Goal: Task Accomplishment & Management: Use online tool/utility

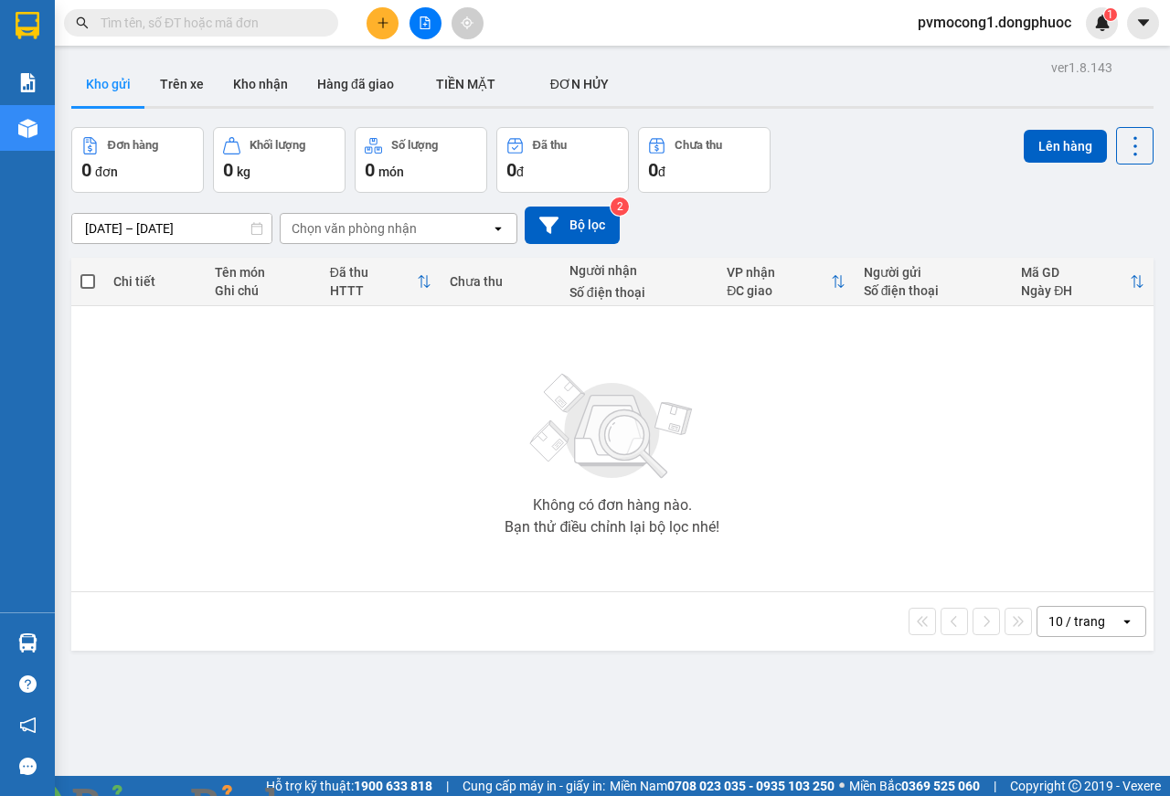
click at [336, 795] on span at bounding box center [315, 807] width 44 height 18
click at [336, 795] on img at bounding box center [330, 807] width 11 height 11
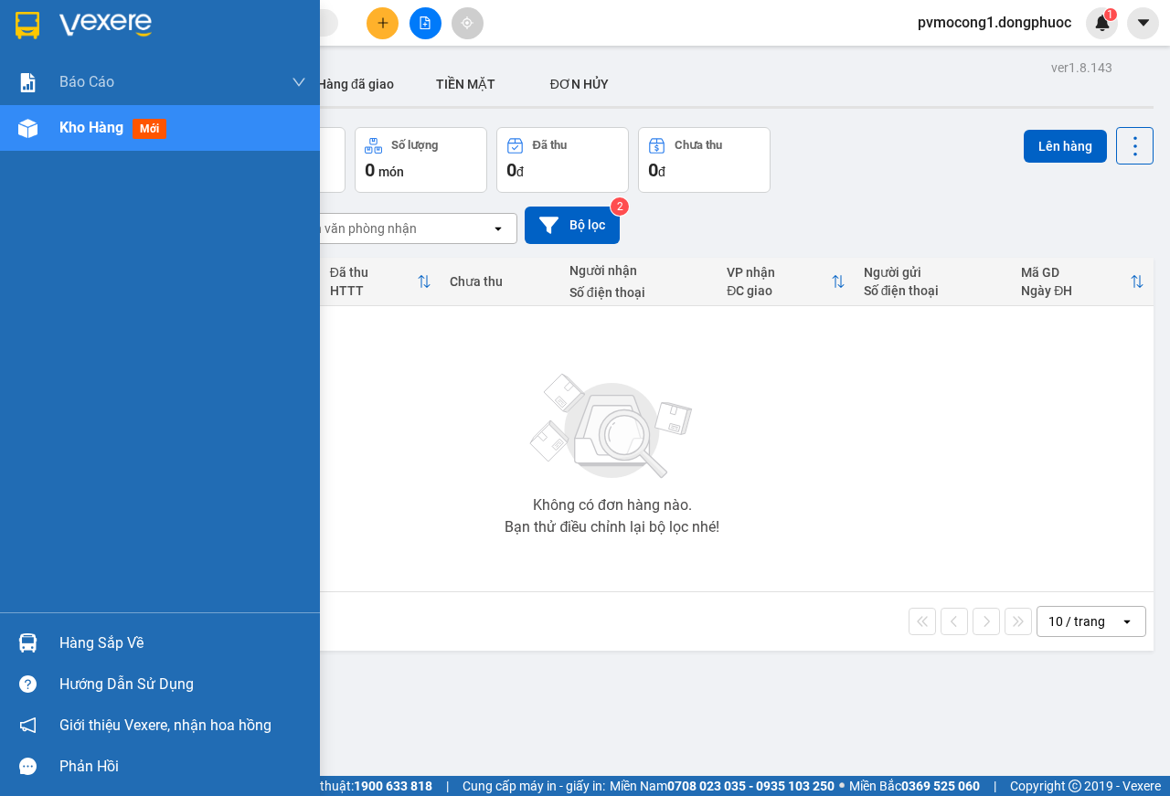
click at [48, 651] on div "Hàng sắp về" at bounding box center [160, 643] width 320 height 41
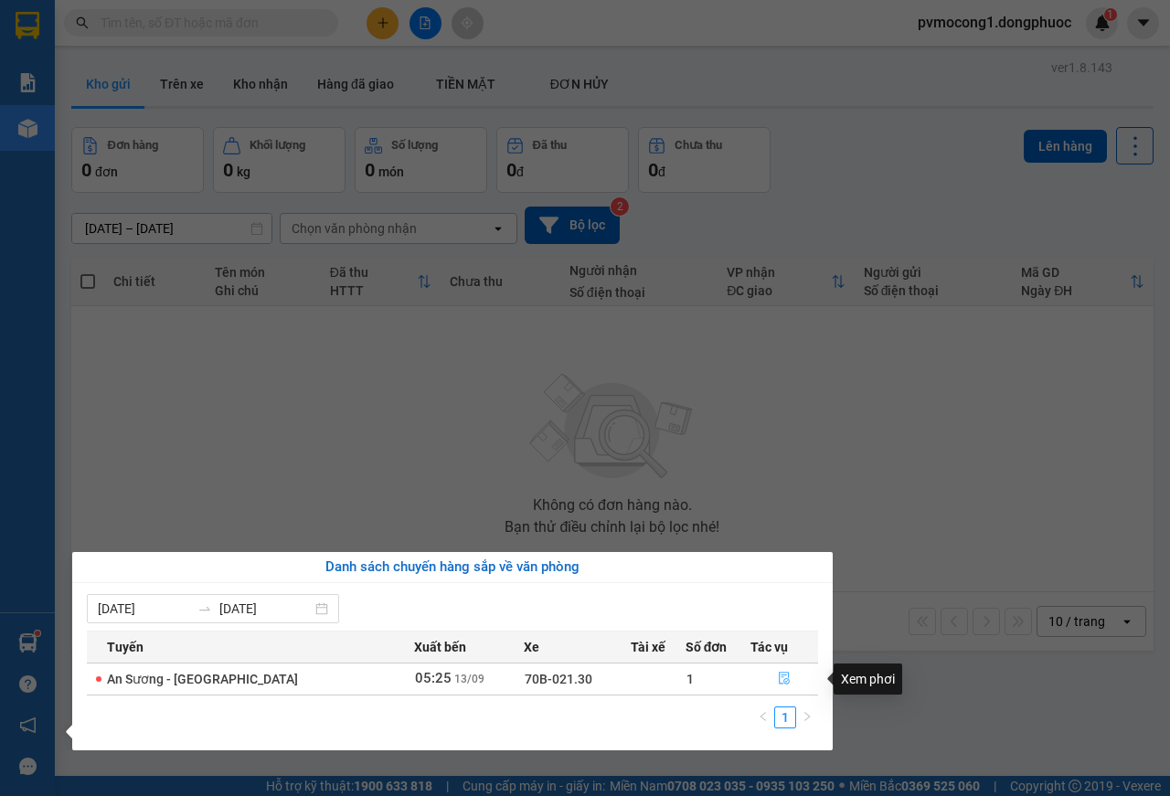
click at [779, 677] on icon "file-done" at bounding box center [784, 678] width 13 height 13
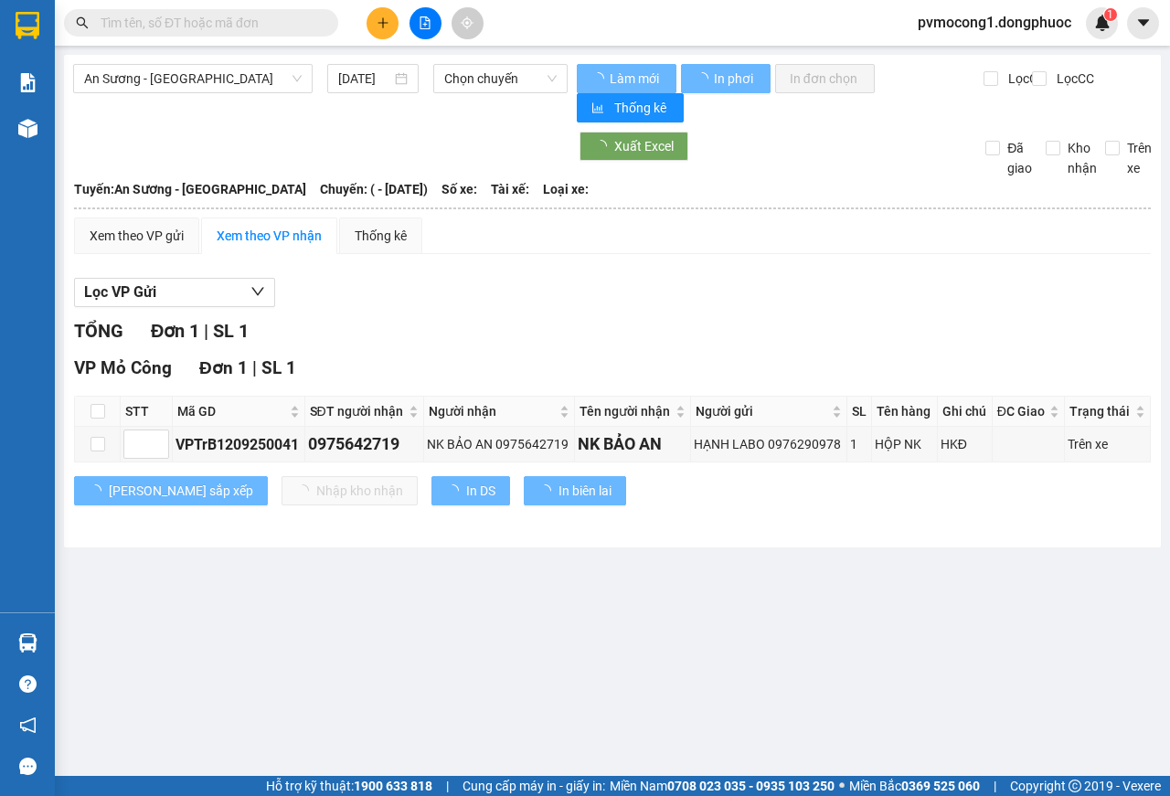
type input "[DATE]"
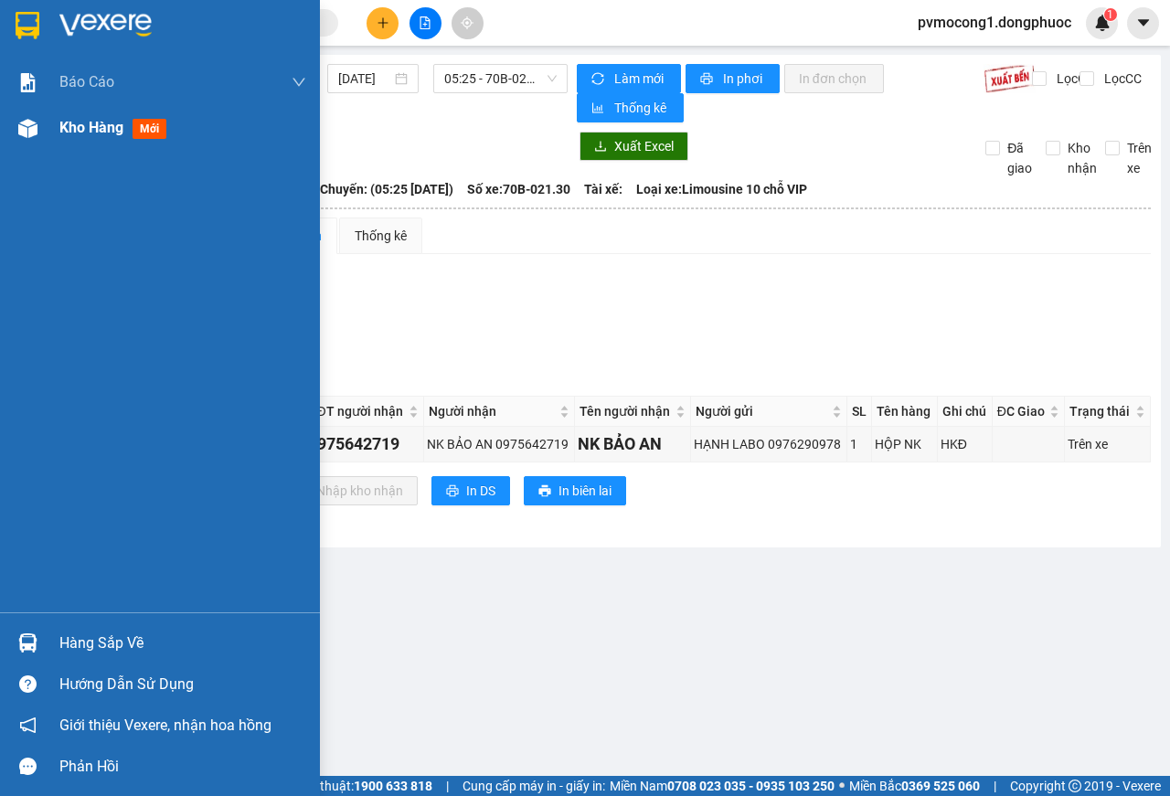
click at [73, 131] on span "Kho hàng" at bounding box center [91, 127] width 64 height 17
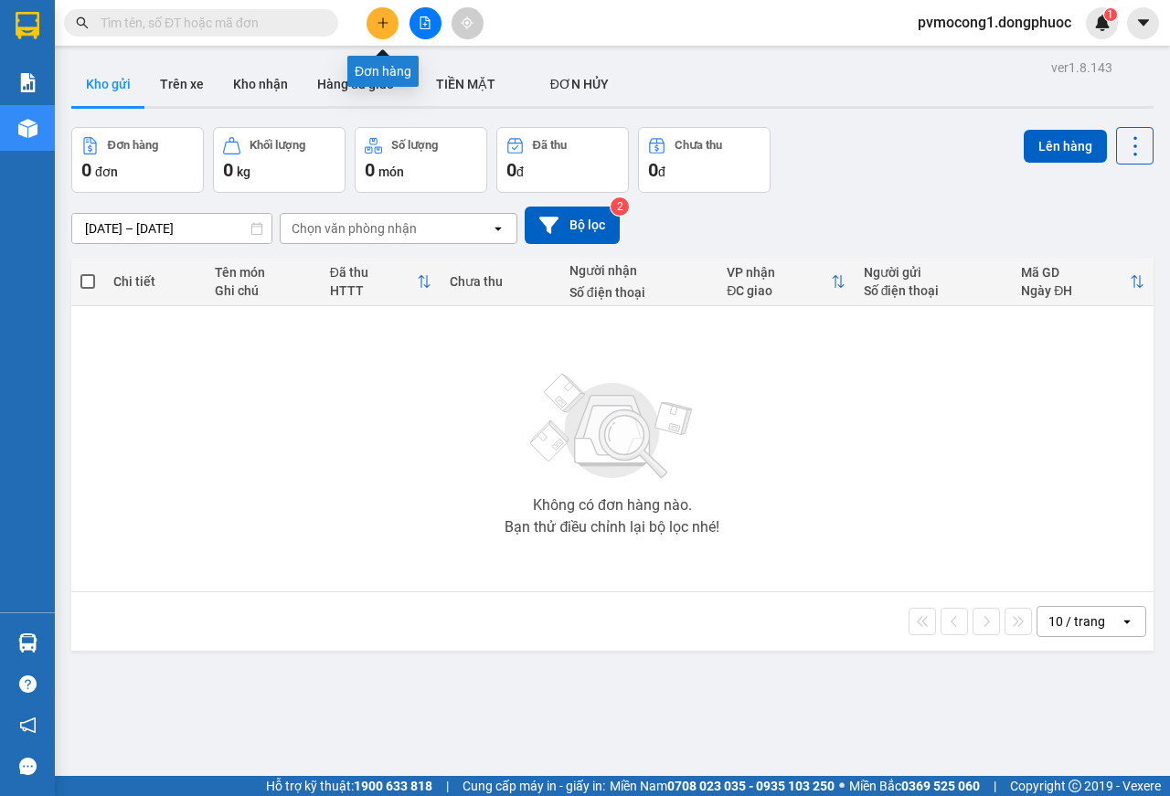
click at [382, 27] on icon "plus" at bounding box center [383, 22] width 13 height 13
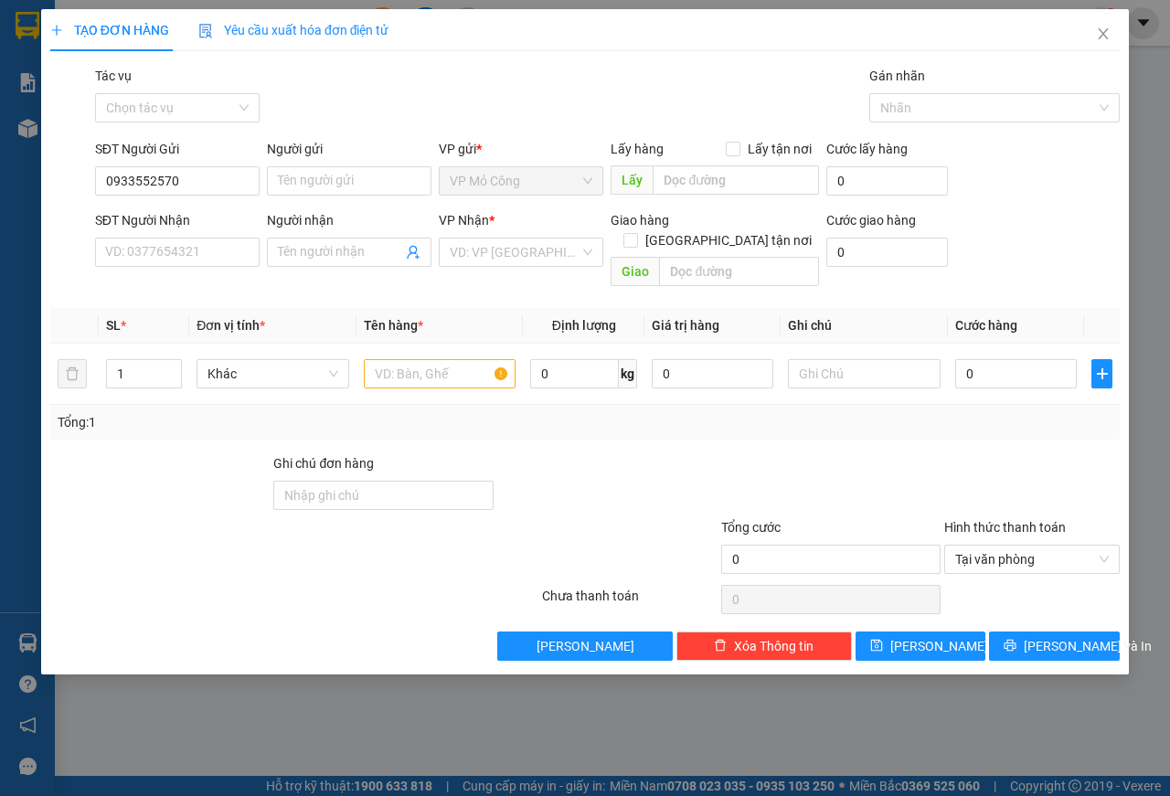
click at [196, 164] on div "SĐT Người Gửi" at bounding box center [177, 152] width 165 height 27
click at [153, 188] on input "0933552570" at bounding box center [177, 180] width 165 height 29
click at [140, 182] on input "0933552570" at bounding box center [177, 180] width 165 height 29
type input "0933052570"
click at [213, 227] on div "0933052570 - LỆ" at bounding box center [177, 218] width 143 height 20
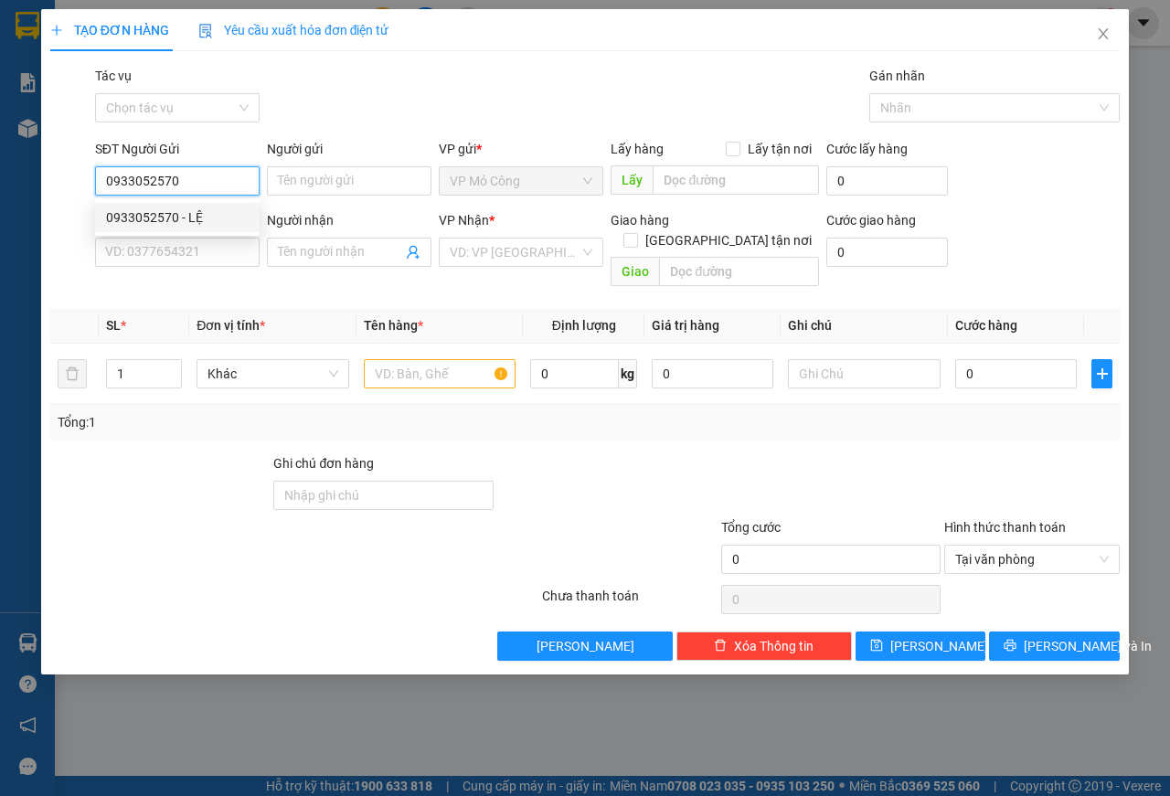
type input "LỆ"
type input "0886908796"
type input "HÙNG"
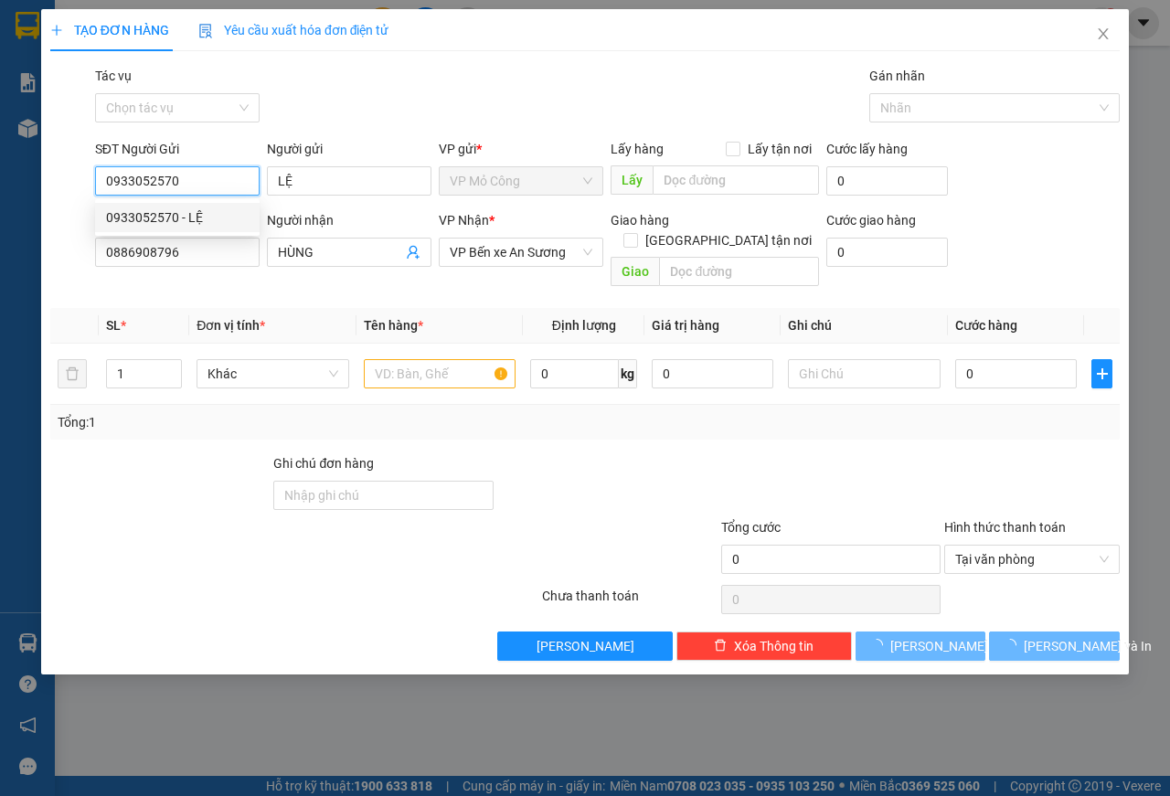
type input "85.000"
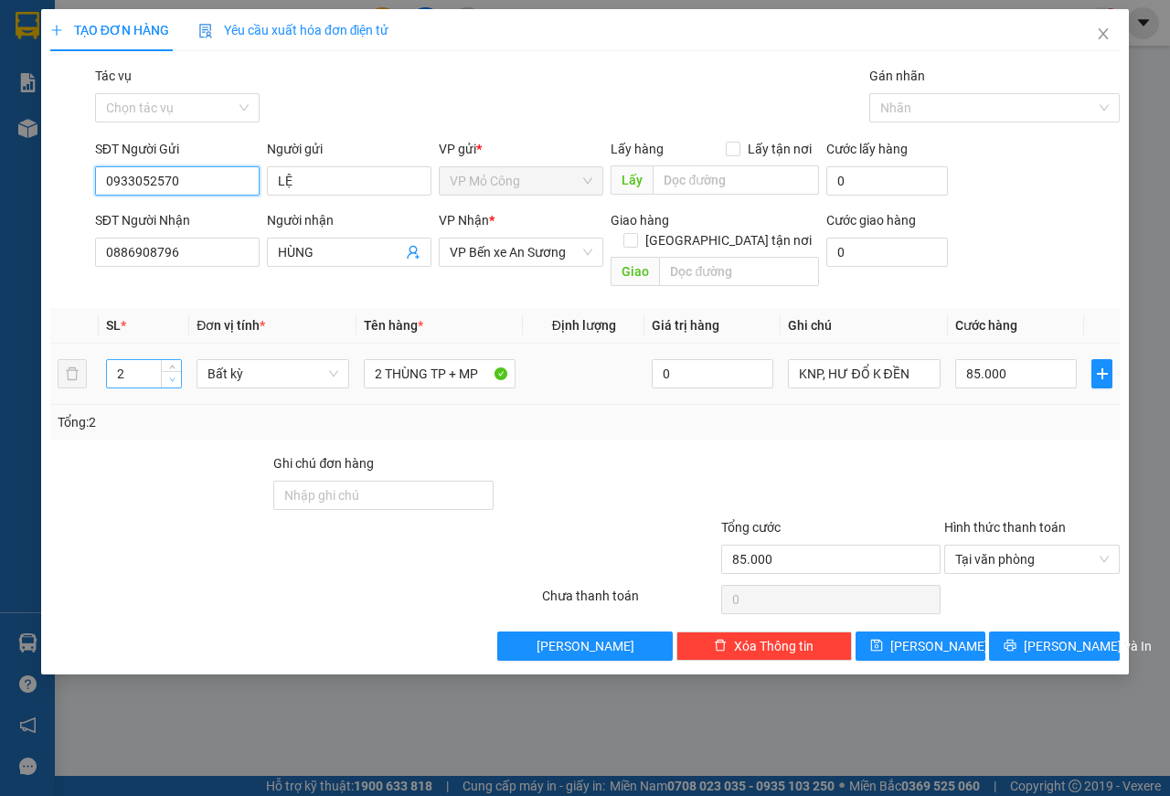
type input "0933052570"
click at [169, 377] on icon "down" at bounding box center [172, 380] width 6 height 6
type input "1"
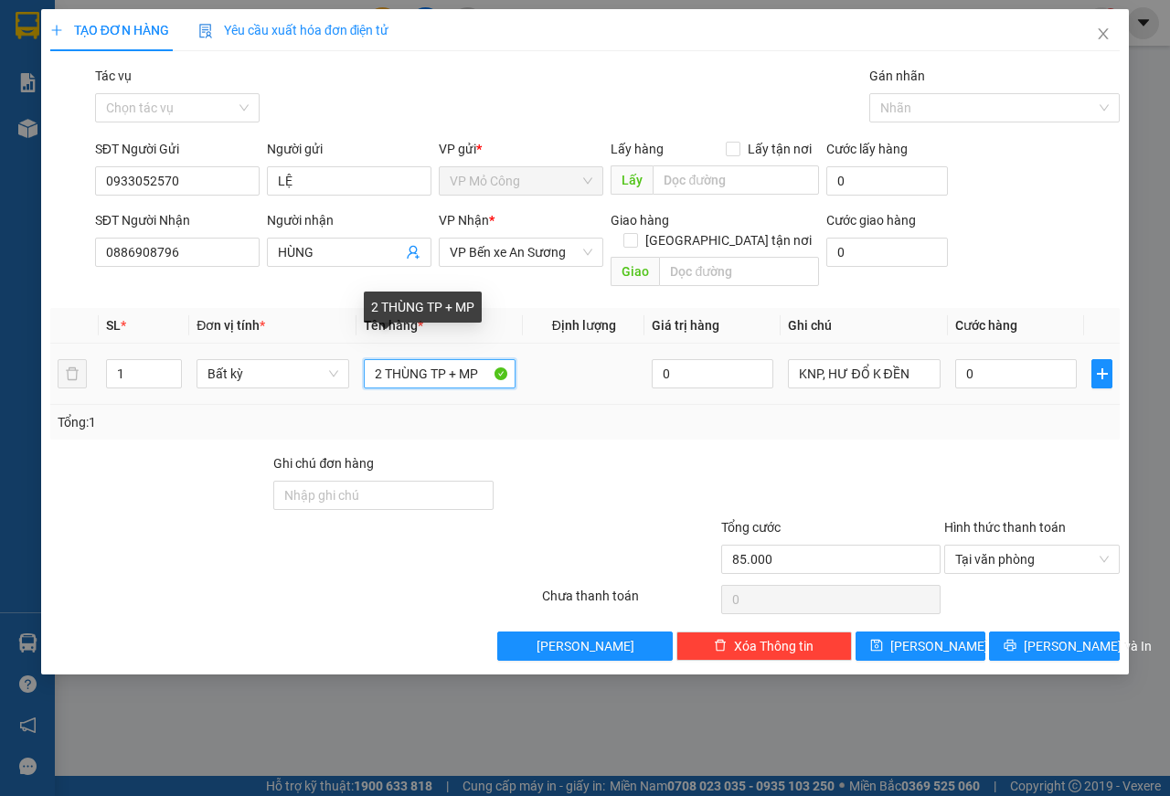
type input "0"
drag, startPoint x: 371, startPoint y: 357, endPoint x: 497, endPoint y: 359, distance: 126.2
click at [497, 359] on input "2 THÙNG TP + MP" at bounding box center [440, 373] width 153 height 29
type input "1 KIỆN THÙNG TP"
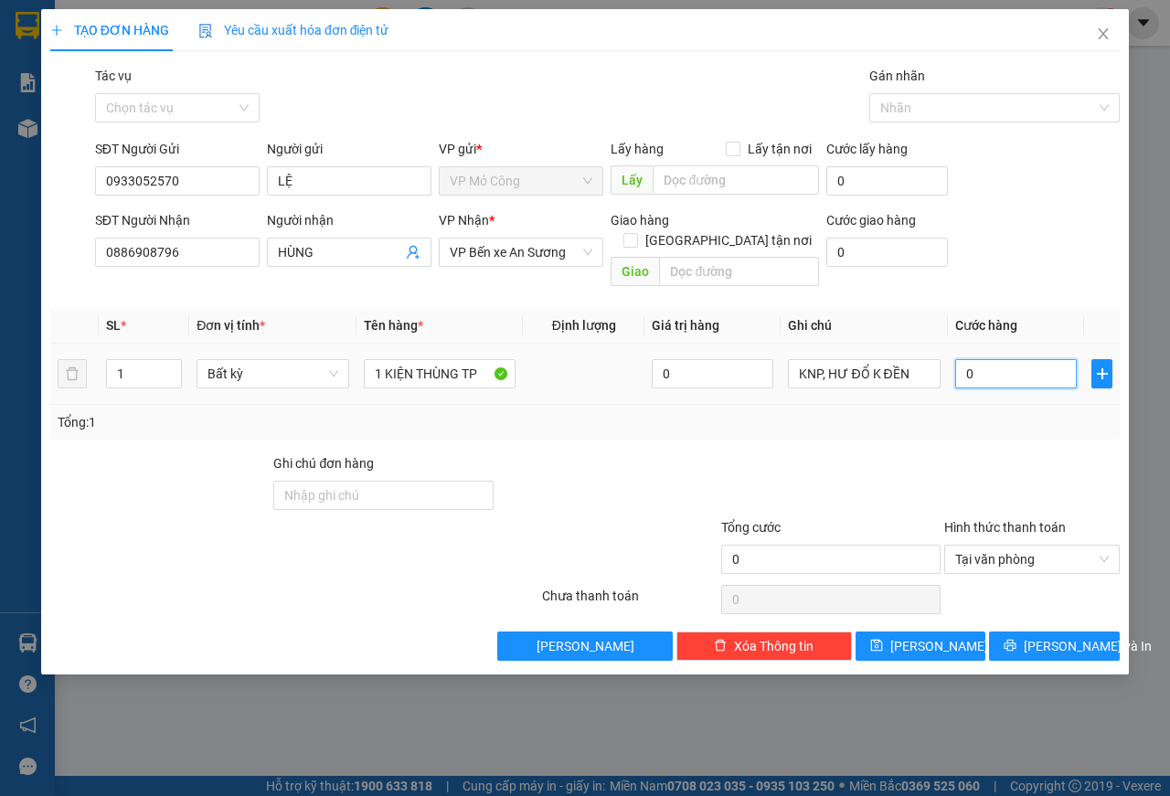
click at [1005, 359] on input "0" at bounding box center [1016, 373] width 122 height 29
type input "3"
type input "30"
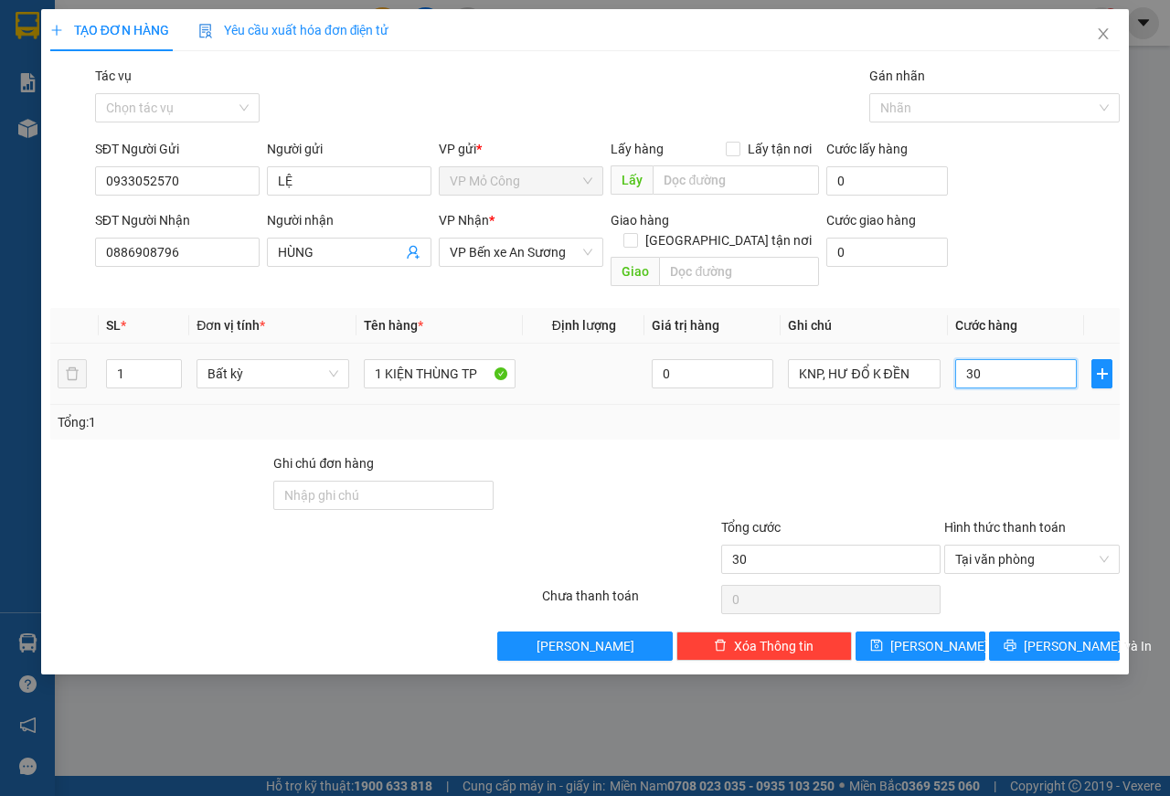
type input "300"
type input "3.000"
type input "30.000"
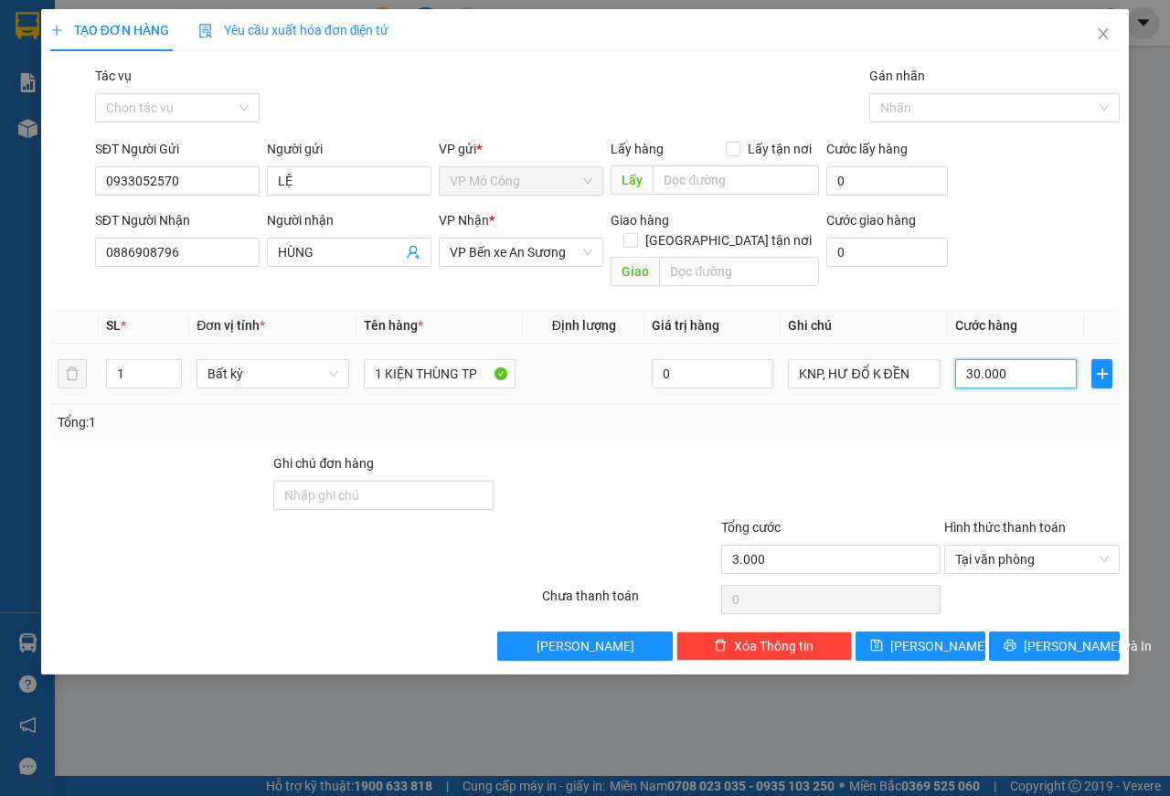
type input "30.000"
click at [1049, 636] on span "[PERSON_NAME] và In" at bounding box center [1088, 646] width 128 height 20
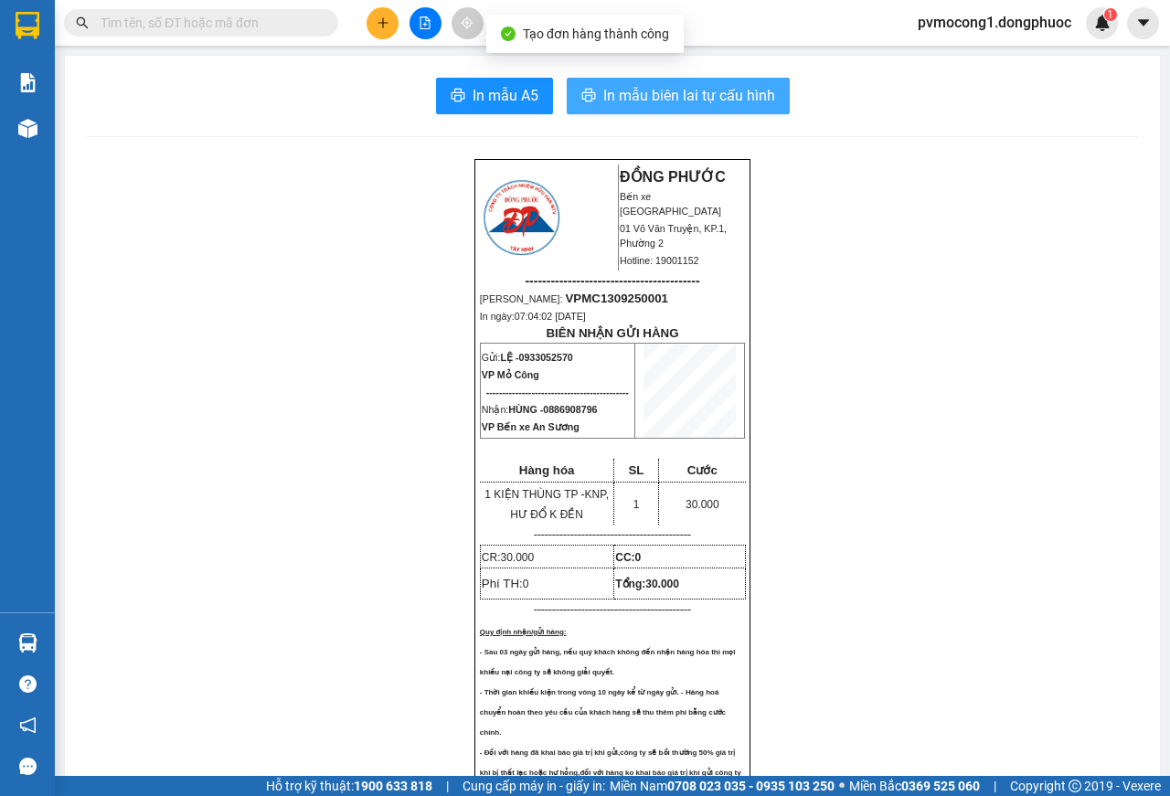
click at [707, 91] on span "In mẫu biên lai tự cấu hình" at bounding box center [689, 95] width 172 height 23
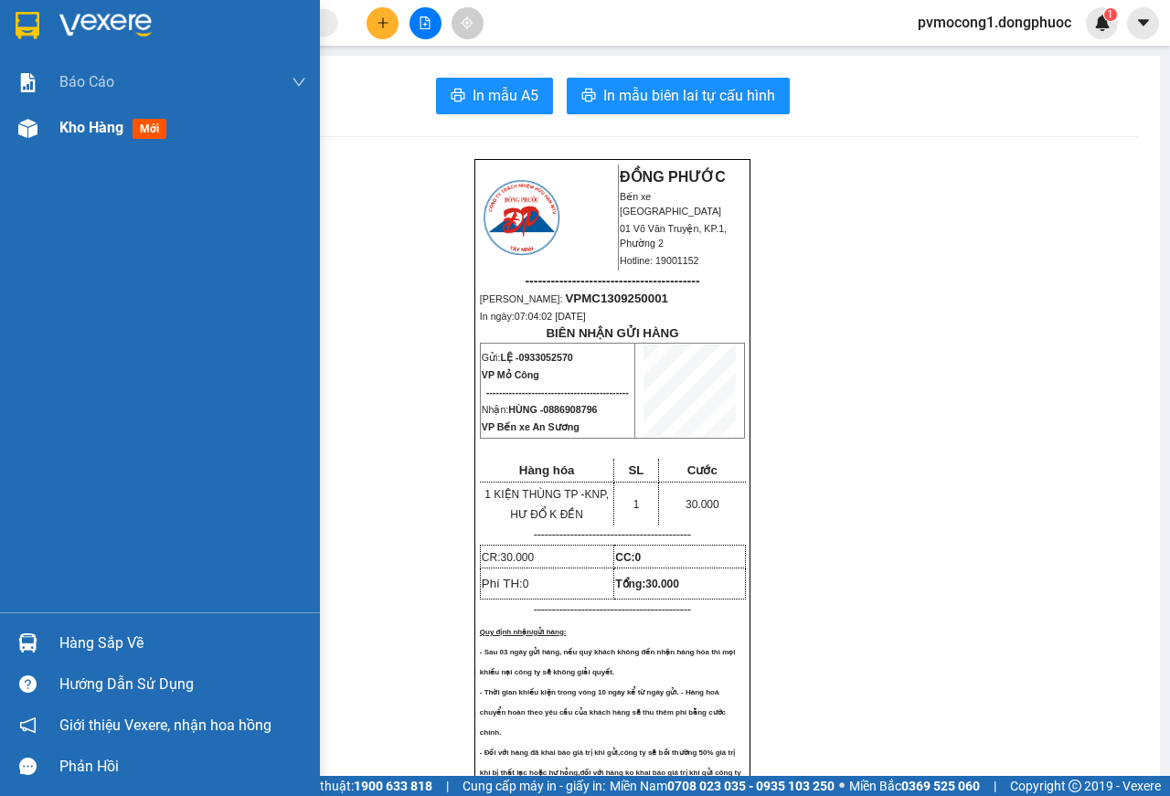
click at [77, 123] on span "Kho hàng" at bounding box center [91, 127] width 64 height 17
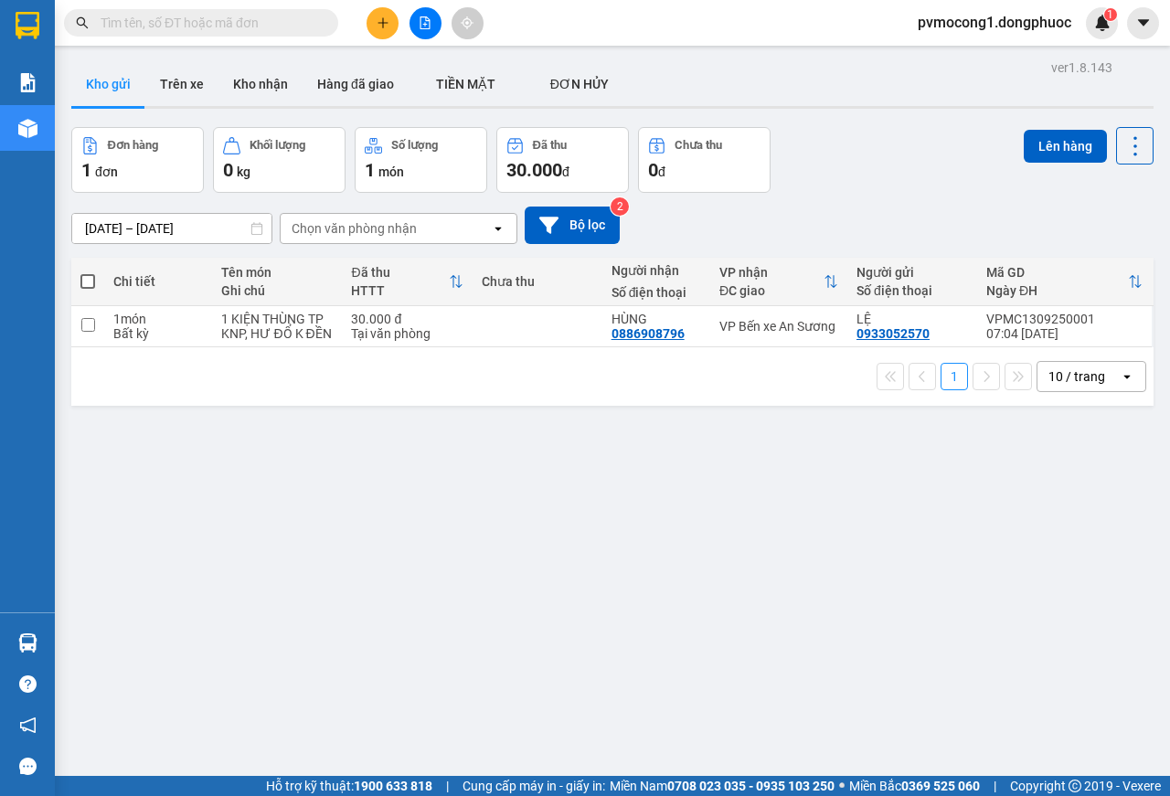
click at [385, 24] on icon "plus" at bounding box center [383, 22] width 13 height 13
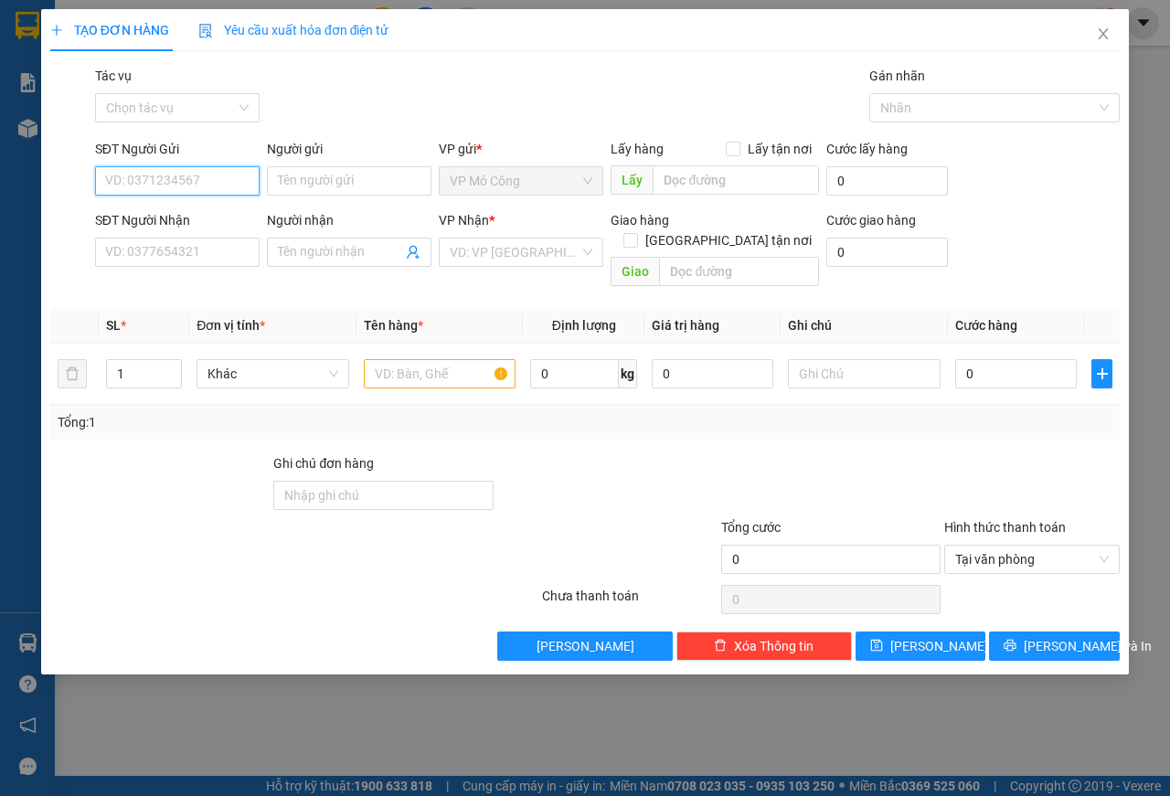
click at [167, 179] on input "SĐT Người Gửi" at bounding box center [177, 180] width 165 height 29
type input "0912996760"
click at [206, 218] on div "0912996760 - KIÊN" at bounding box center [177, 218] width 143 height 20
type input "KIÊN"
type input "0911411912"
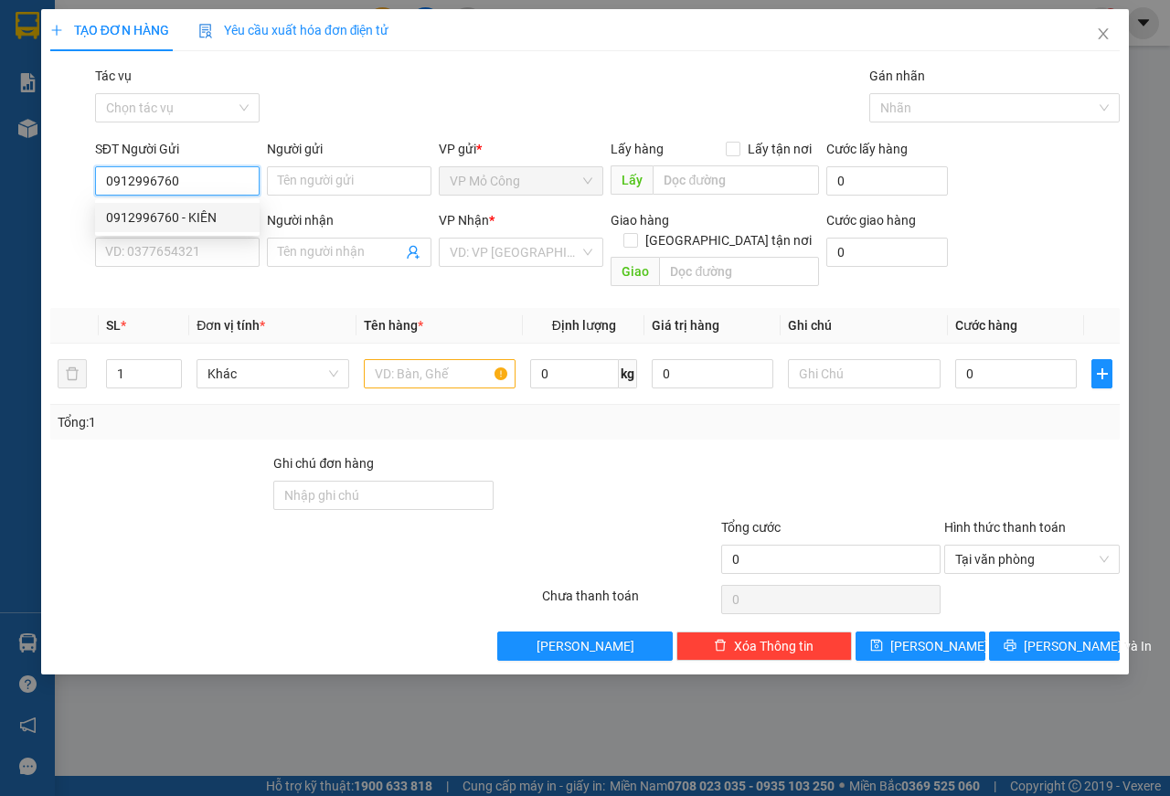
type input "THANH"
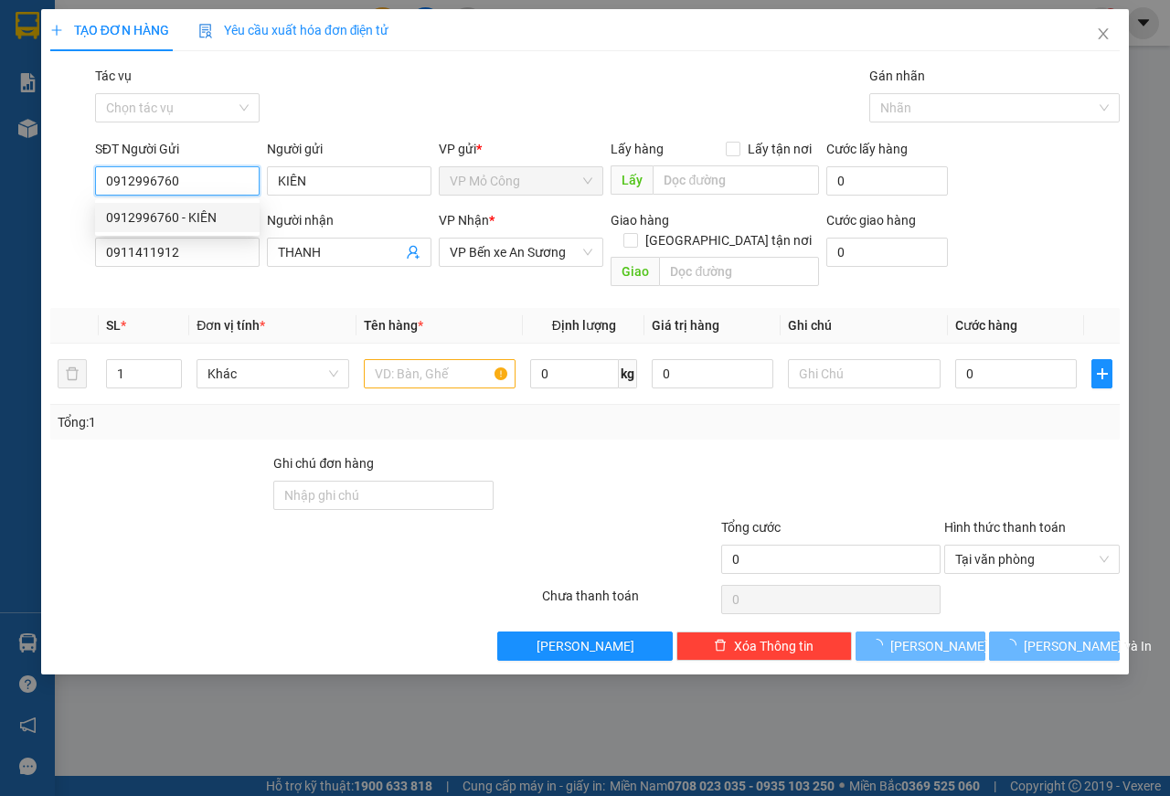
type input "25.000"
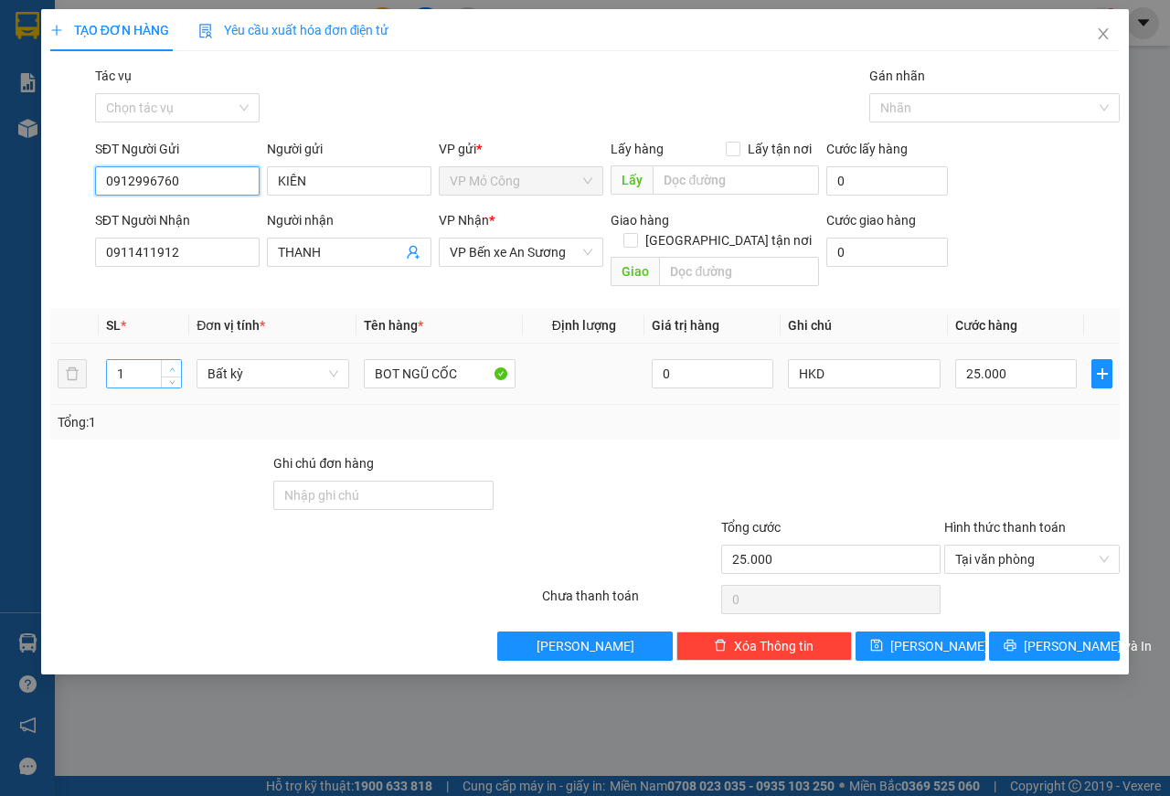
type input "0912996760"
click at [170, 364] on span "up" at bounding box center [171, 369] width 11 height 11
type input "2"
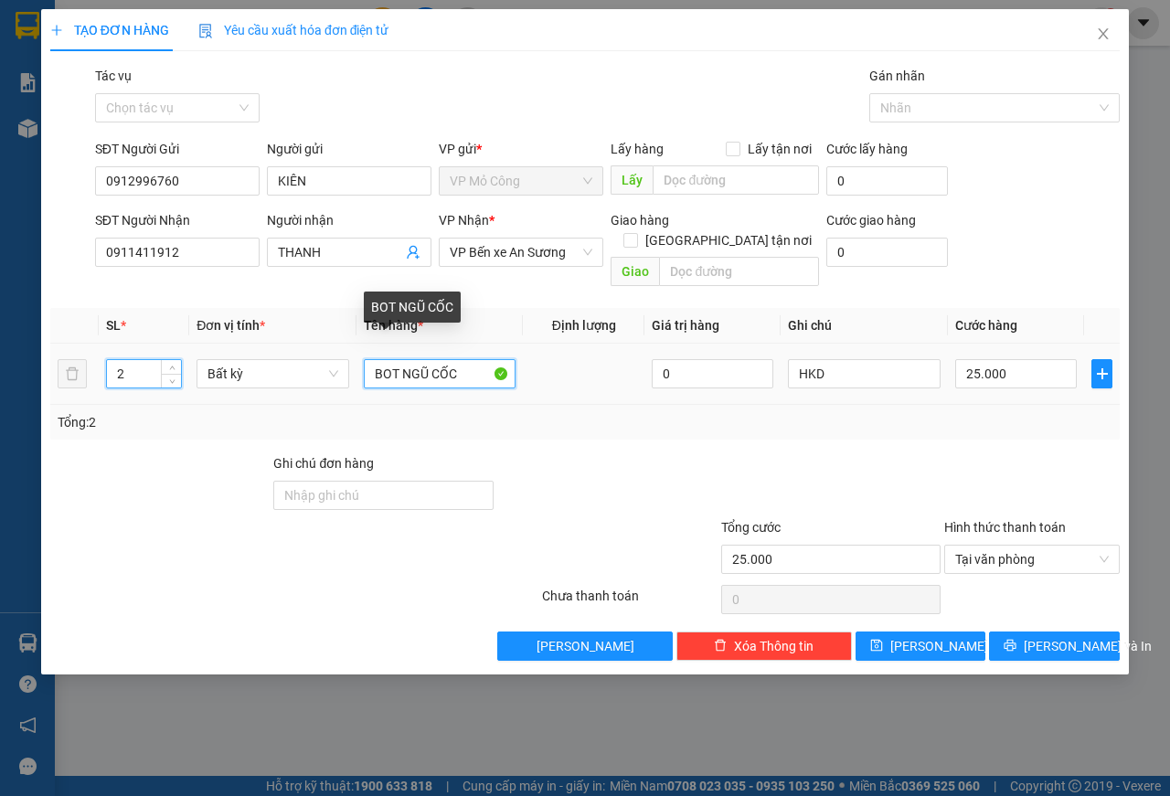
type input "0"
drag, startPoint x: 371, startPoint y: 357, endPoint x: 469, endPoint y: 361, distance: 97.9
click at [469, 361] on input "BOT NGŨ CỐC" at bounding box center [440, 373] width 153 height 29
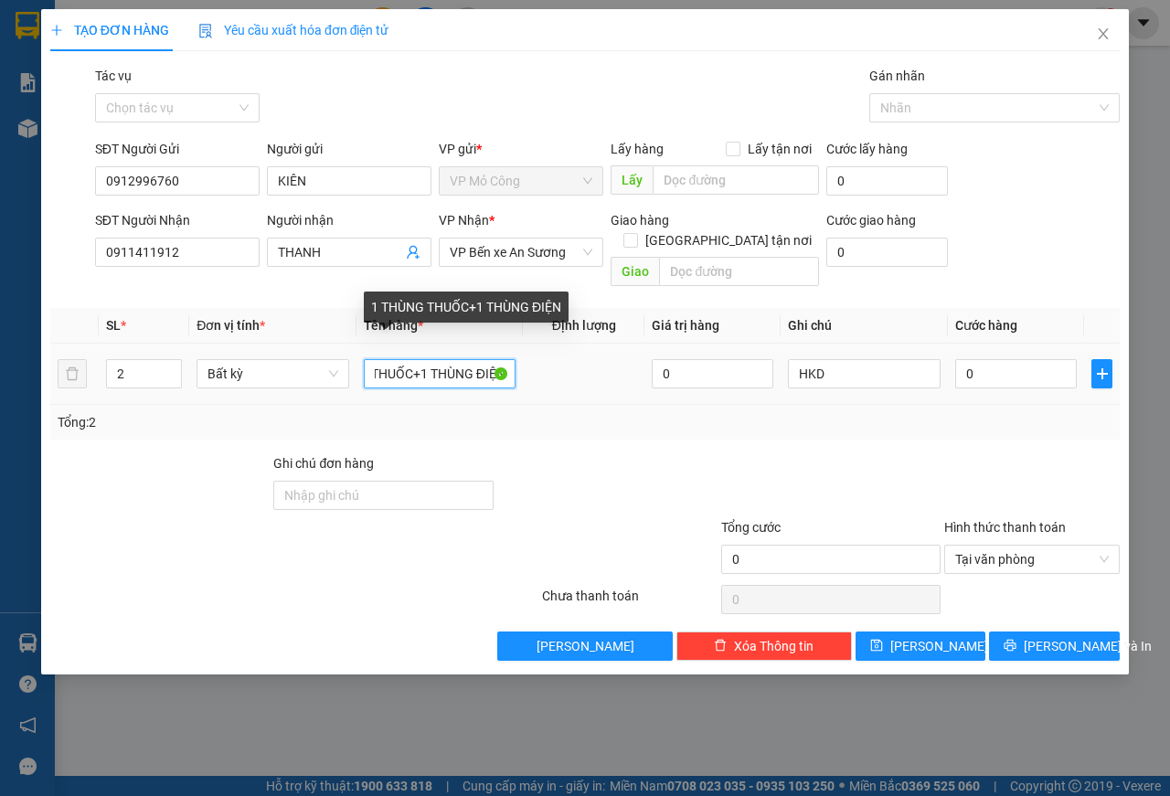
click at [432, 359] on input "1 THÙNG THUỐC+1 THÙNG ĐIỆN" at bounding box center [440, 373] width 153 height 29
click at [386, 359] on input "1 THÙNG THUỐC+1THÙNG ĐIỆN" at bounding box center [440, 373] width 153 height 29
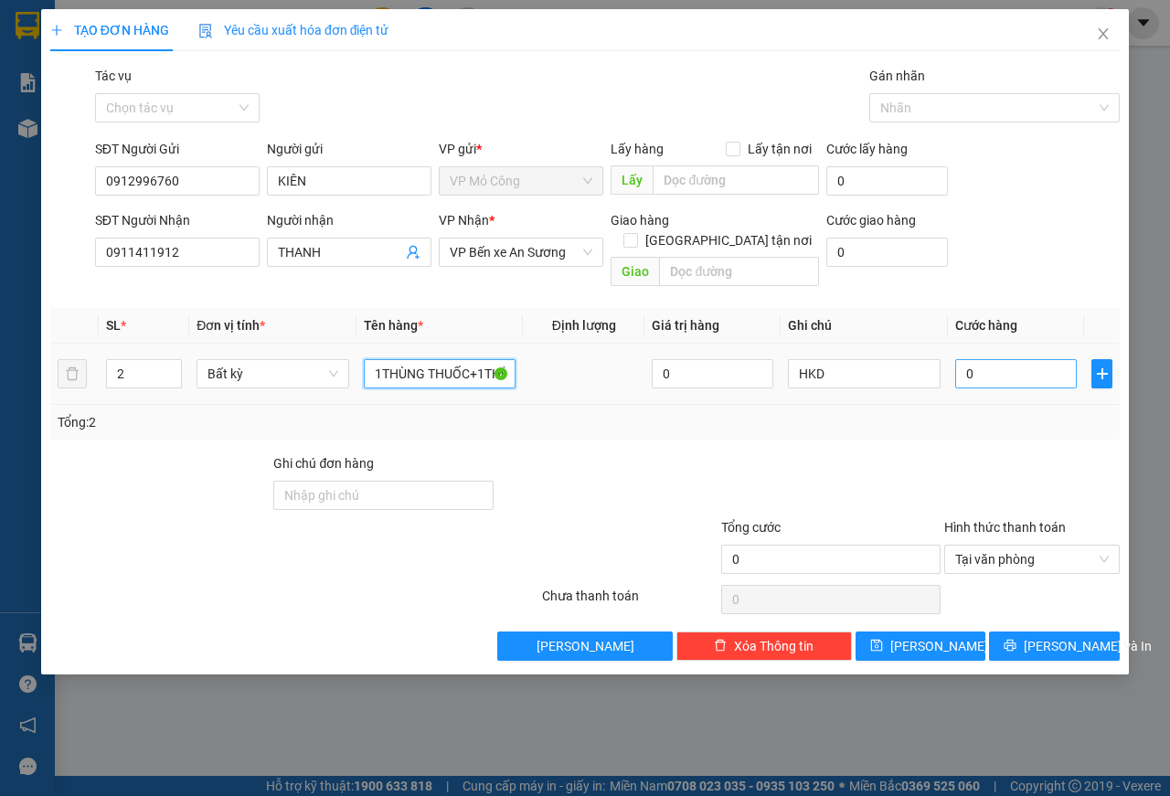
type input "1THÙNG THUỐC+1THÙNG ĐIỆN"
click at [989, 359] on input "0" at bounding box center [1016, 373] width 122 height 29
type input "7"
type input "75"
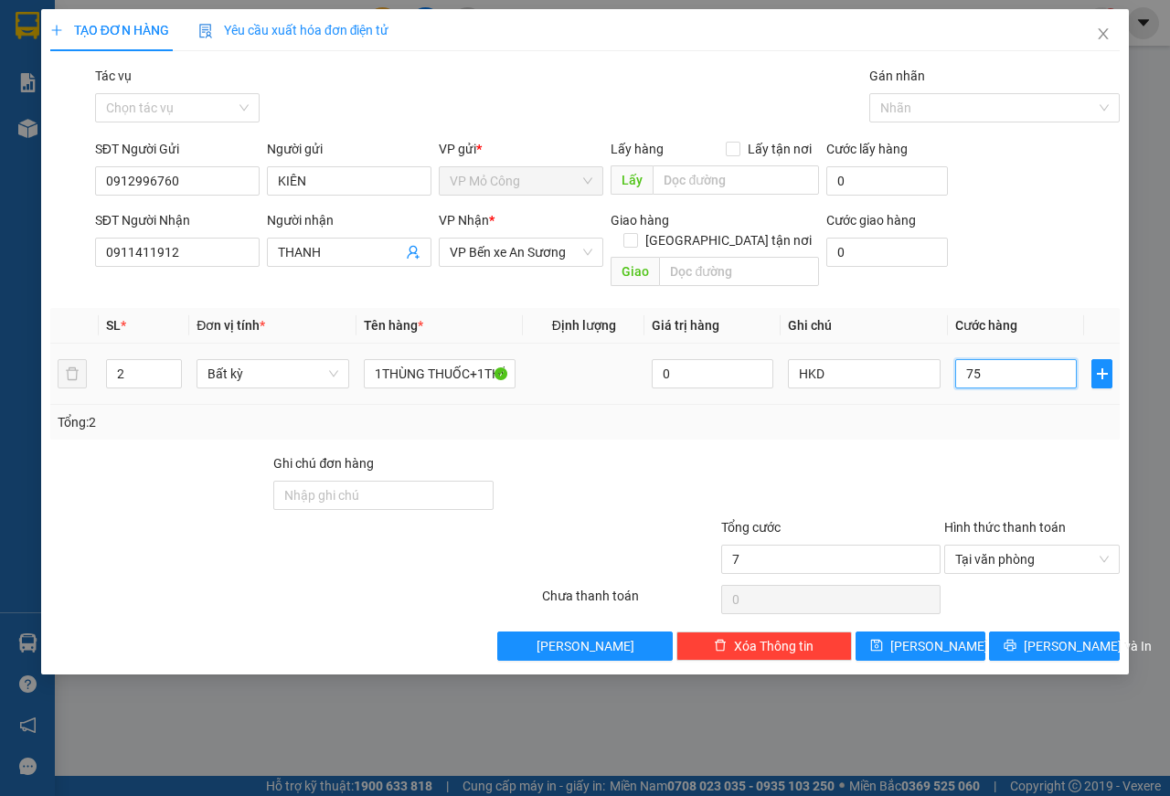
type input "75"
type input "750"
type input "7.500"
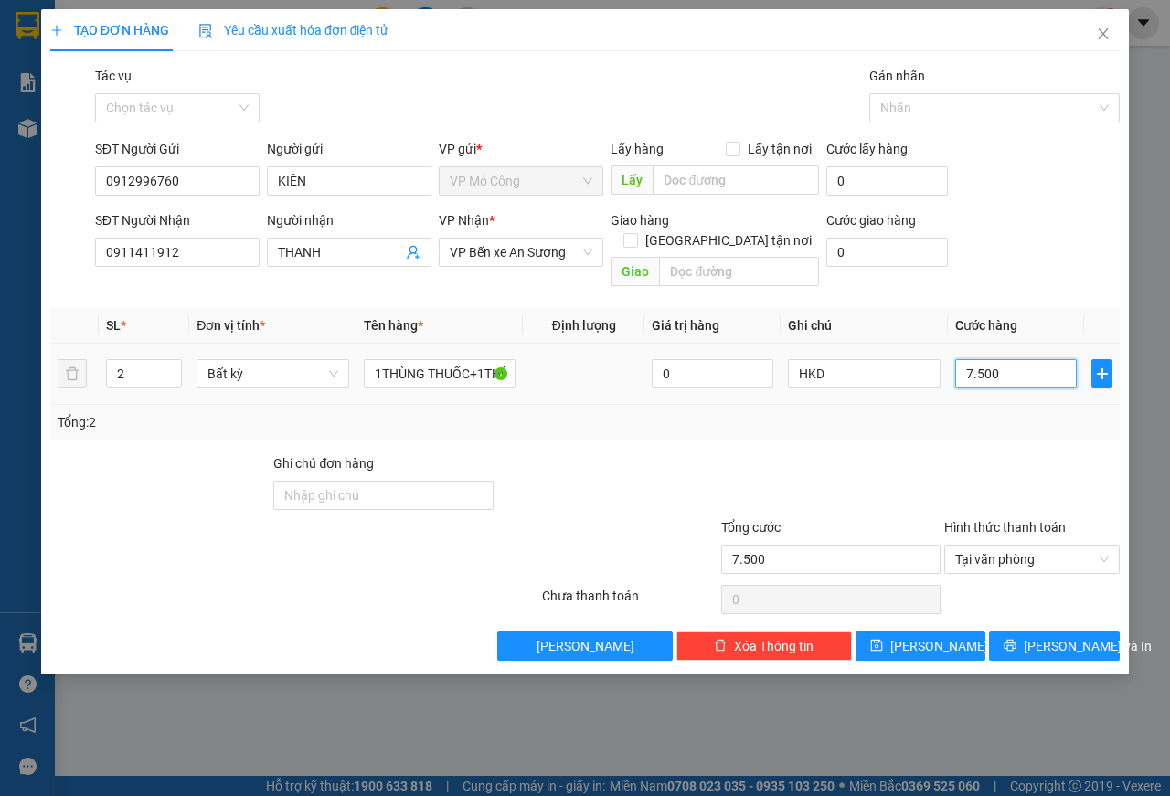
type input "75.000"
click at [854, 359] on input "HKD" at bounding box center [864, 373] width 153 height 29
type input "HKD, KNP"
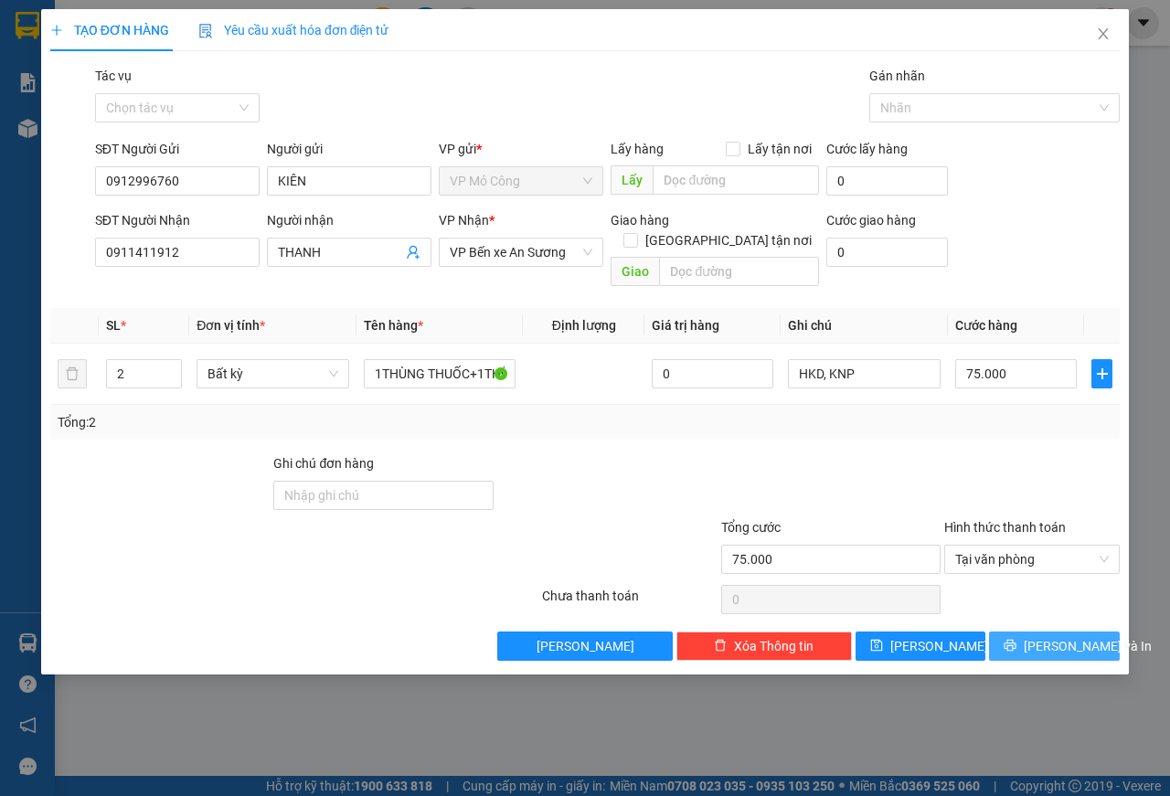
click at [1016, 632] on button "[PERSON_NAME] và In" at bounding box center [1054, 646] width 131 height 29
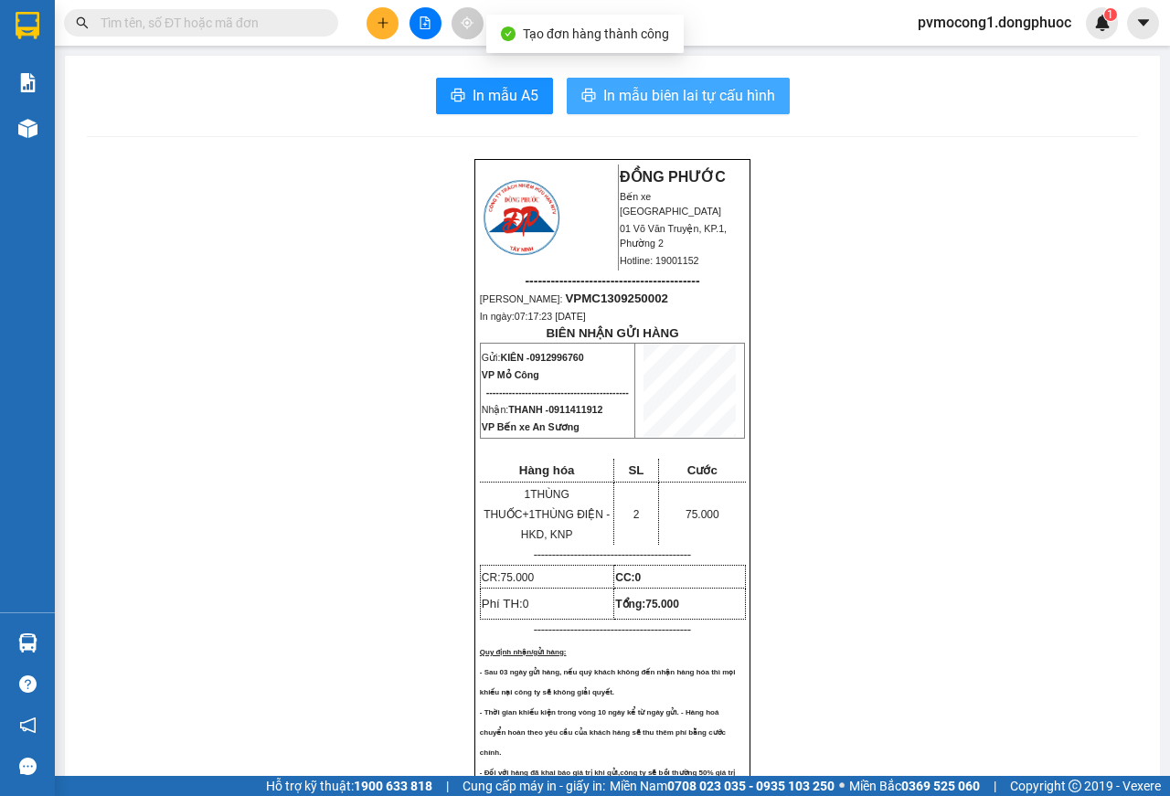
click at [671, 99] on span "In mẫu biên lai tự cấu hình" at bounding box center [689, 95] width 172 height 23
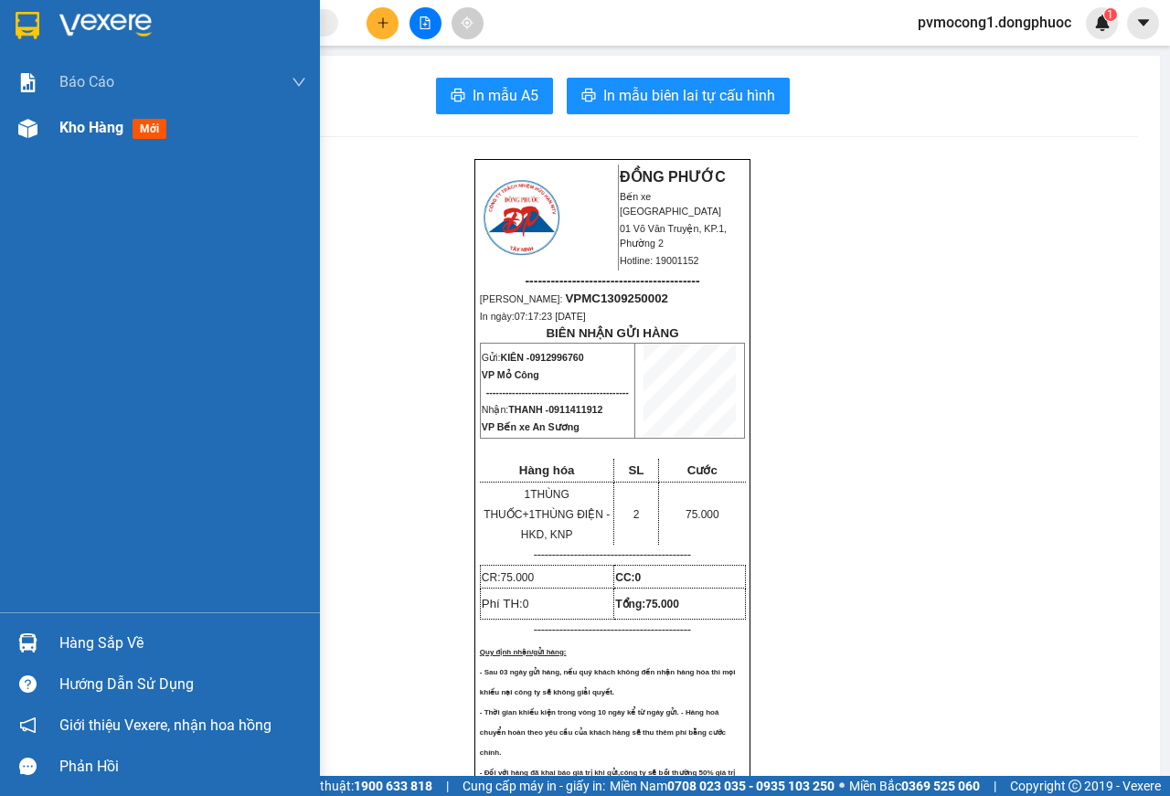
click at [37, 132] on div at bounding box center [28, 128] width 32 height 32
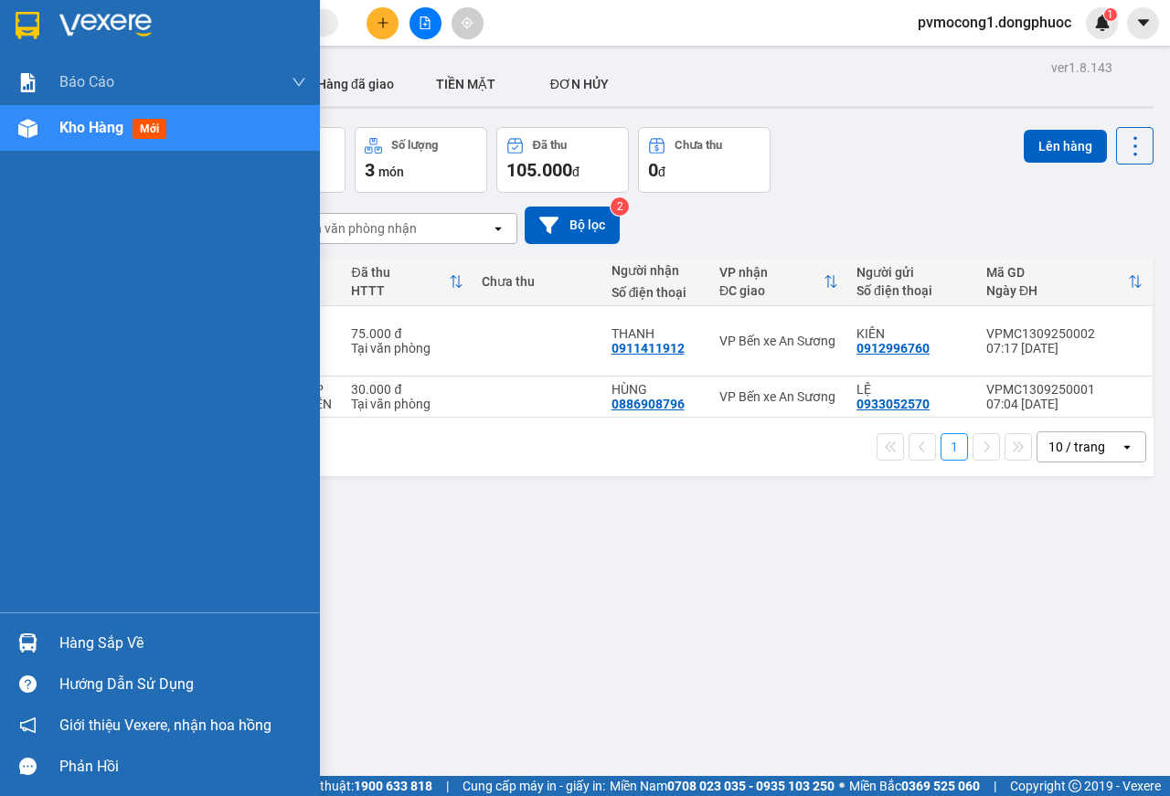
click at [41, 649] on div at bounding box center [28, 643] width 32 height 32
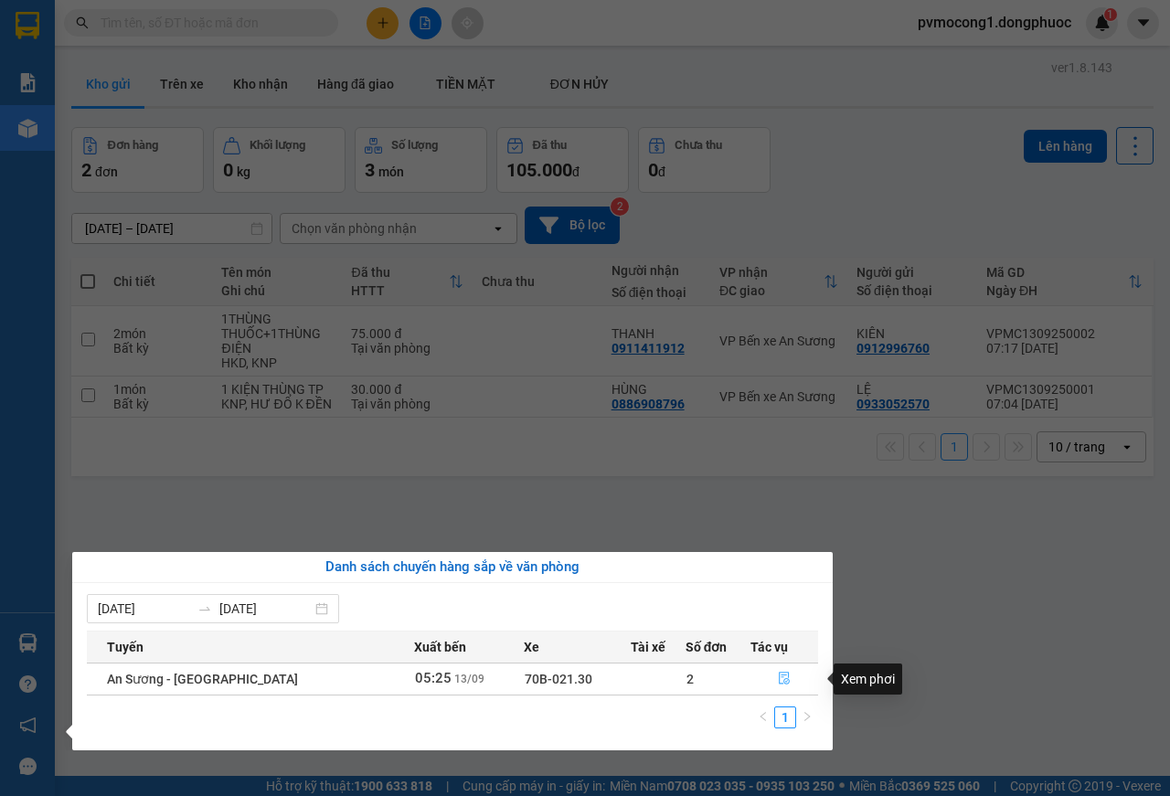
click at [784, 675] on icon "file-done" at bounding box center [784, 678] width 13 height 13
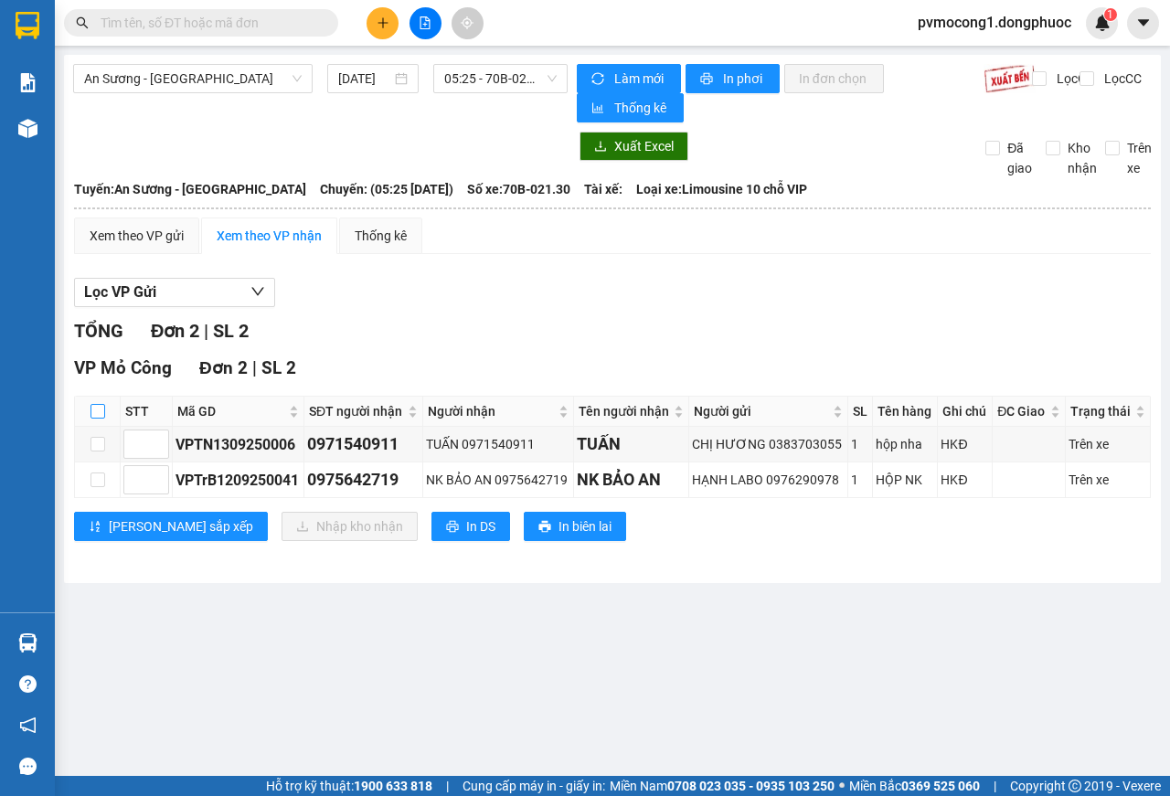
click at [101, 409] on input "checkbox" at bounding box center [98, 411] width 15 height 15
checkbox input "true"
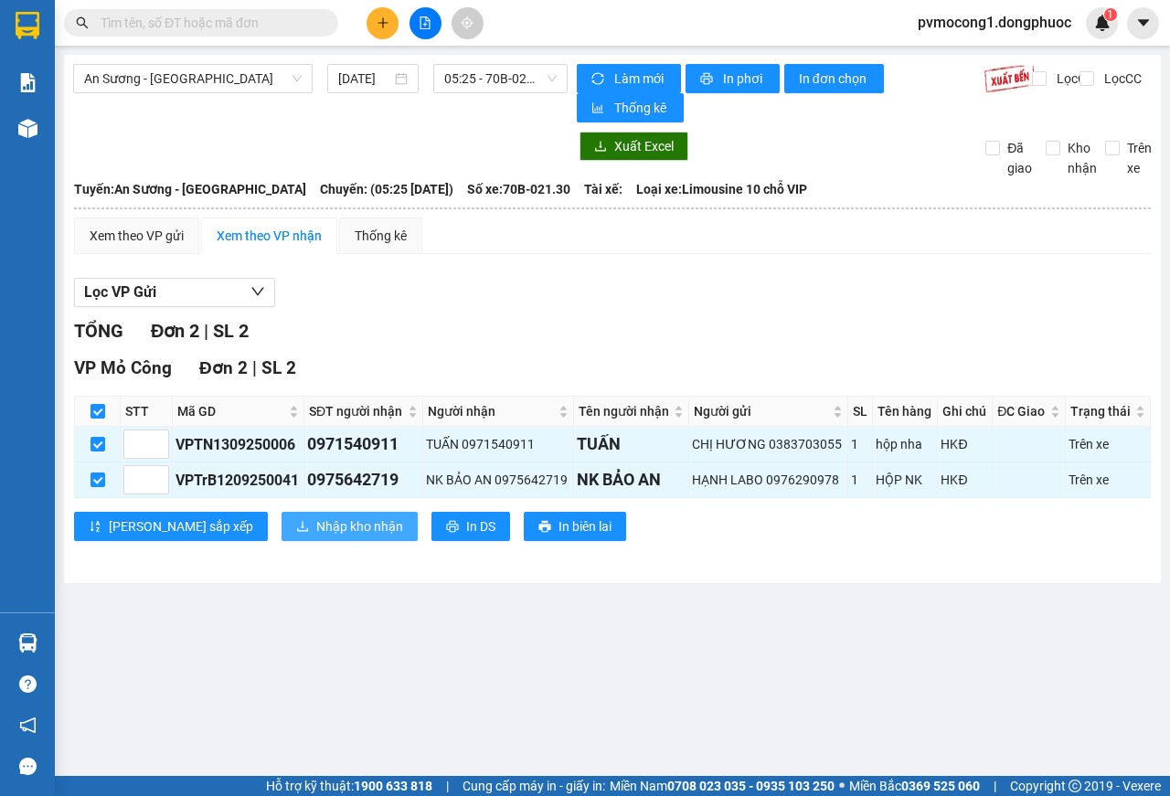
click at [316, 525] on span "Nhập kho nhận" at bounding box center [359, 527] width 87 height 20
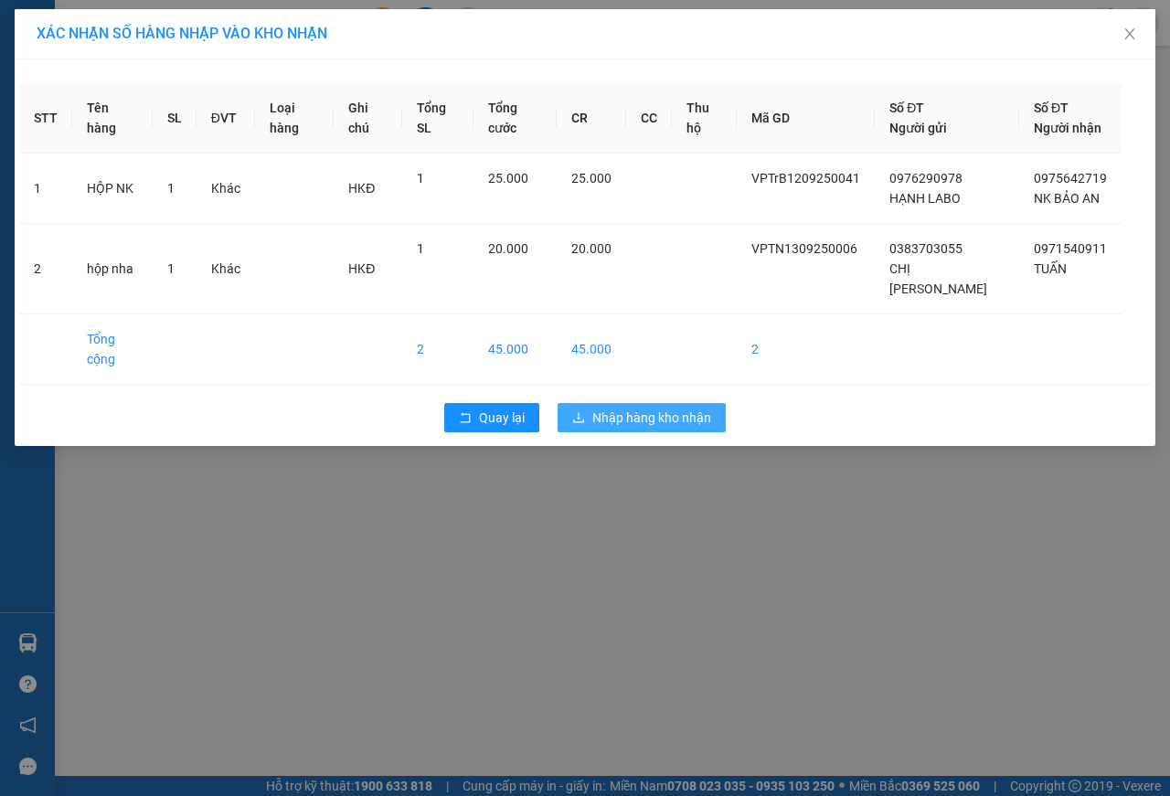
click at [645, 408] on span "Nhập hàng kho nhận" at bounding box center [651, 418] width 119 height 20
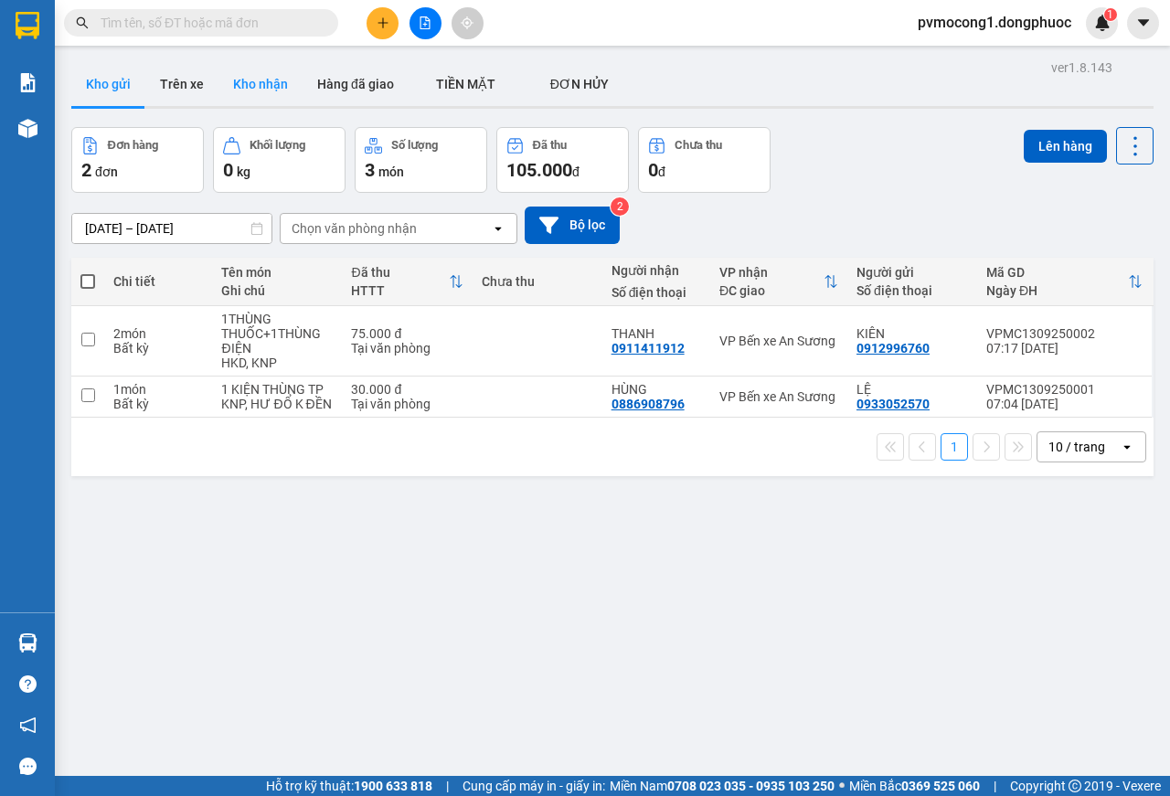
click at [284, 84] on button "Kho nhận" at bounding box center [261, 84] width 84 height 44
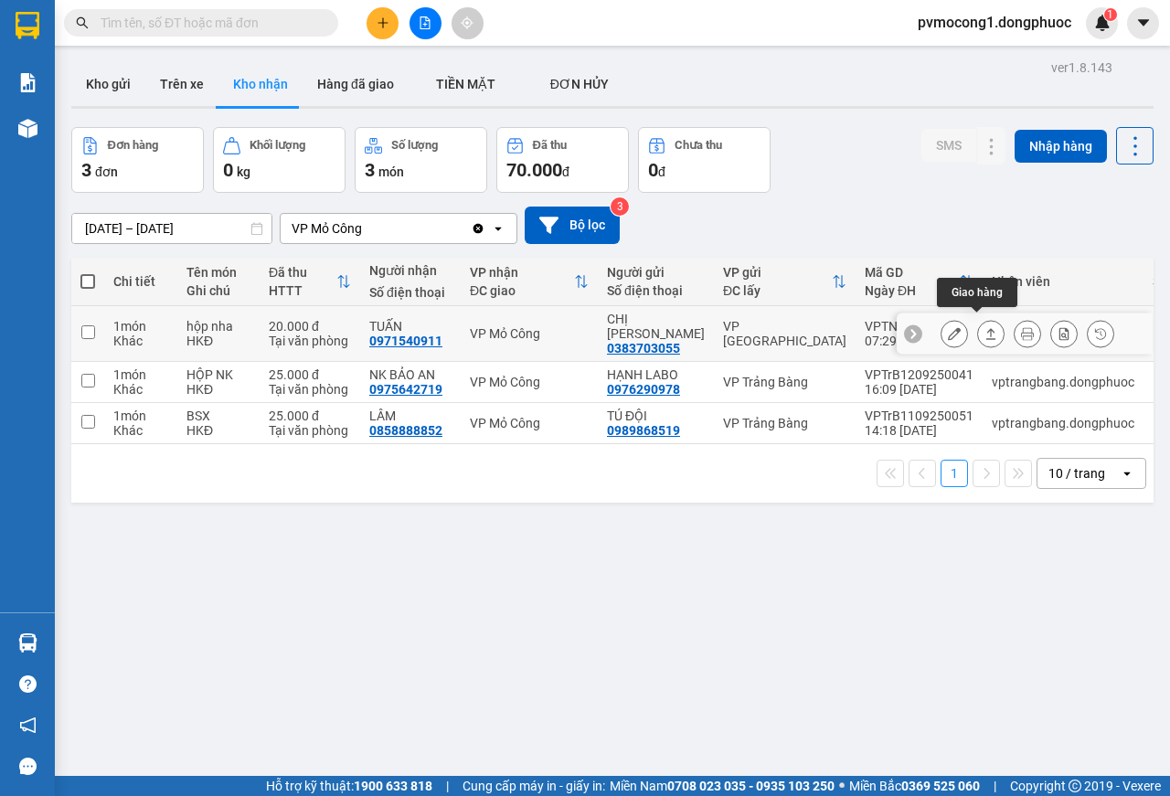
click at [985, 329] on icon at bounding box center [991, 333] width 13 height 13
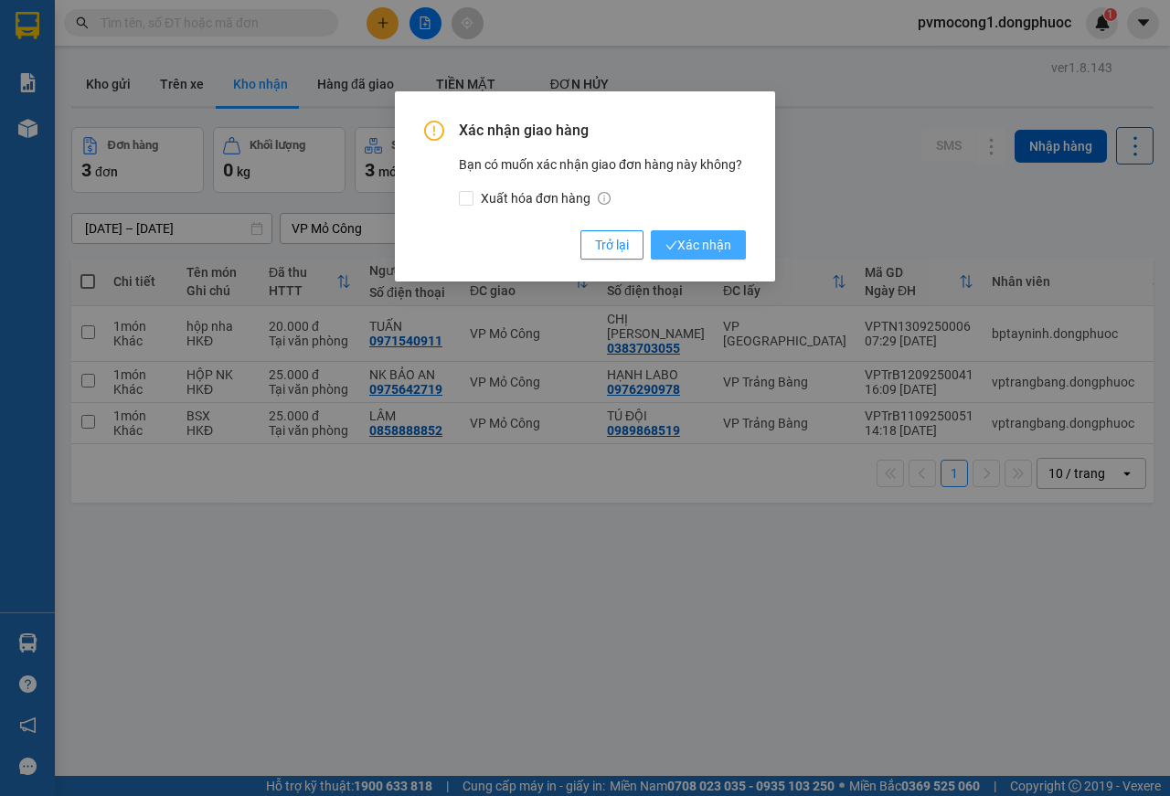
click at [723, 246] on span "Xác nhận" at bounding box center [699, 245] width 66 height 20
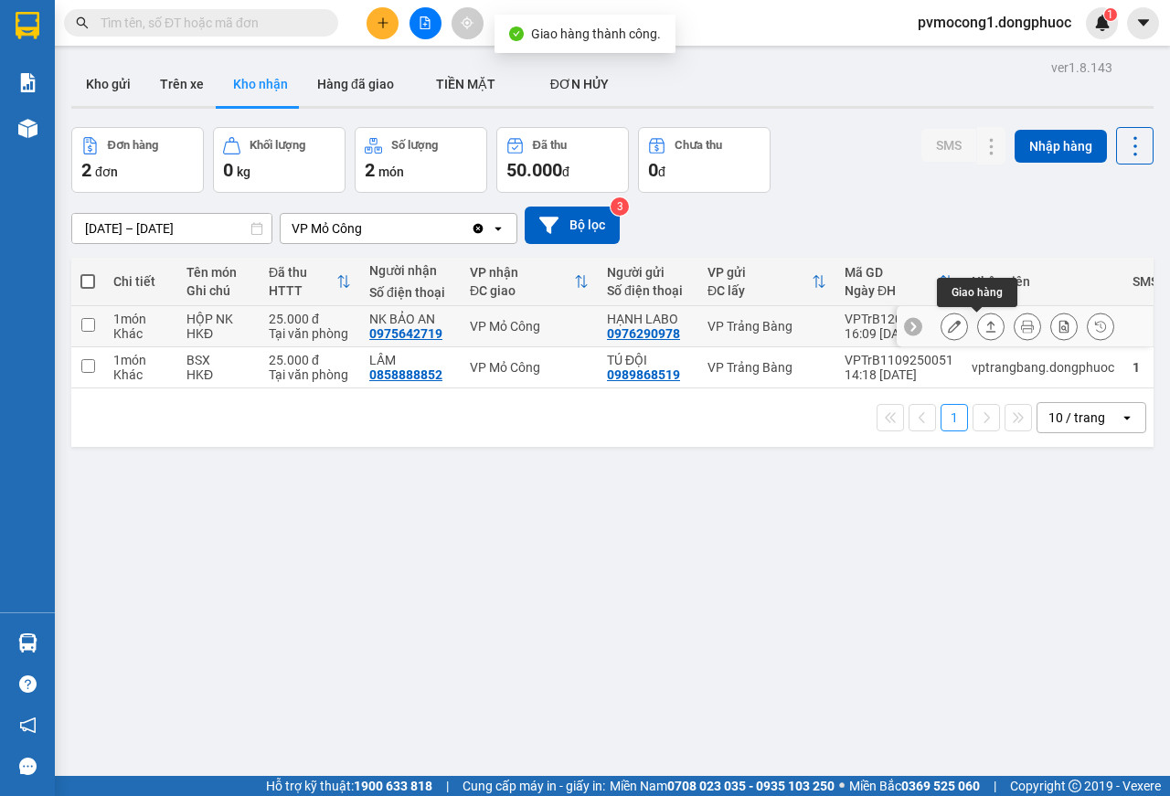
click at [985, 331] on icon at bounding box center [991, 326] width 13 height 13
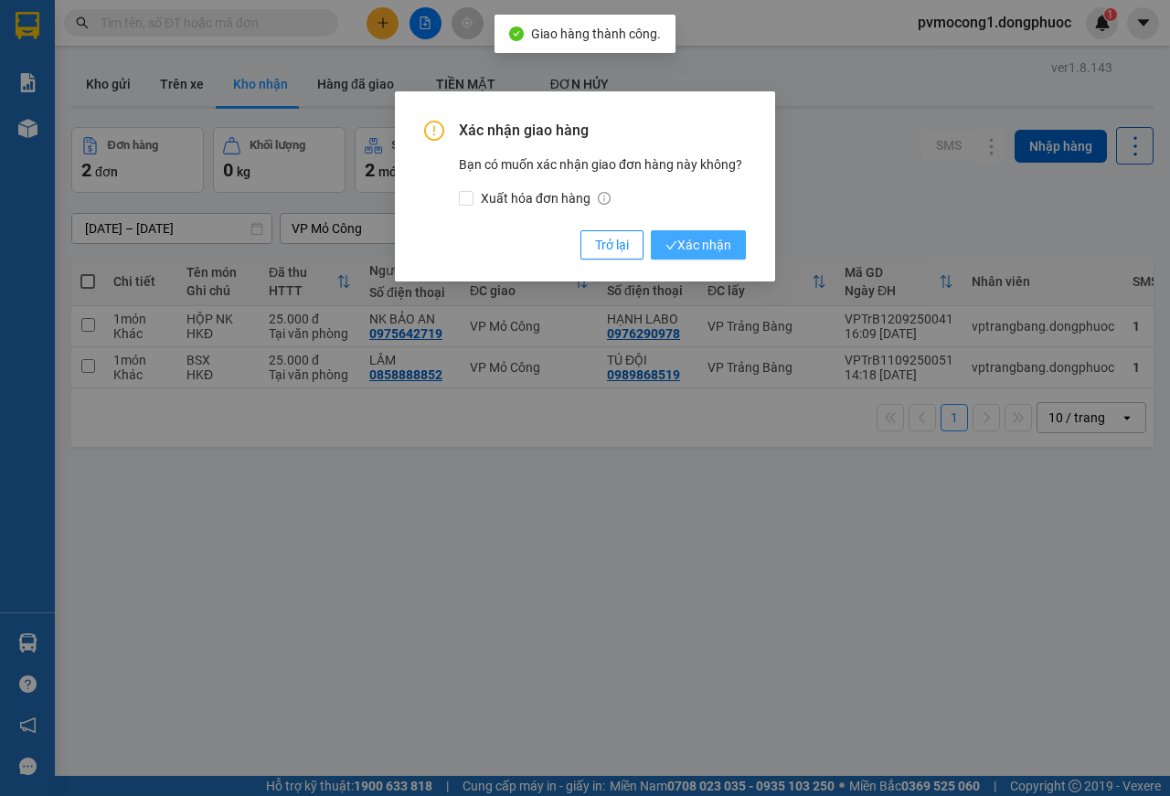
click at [675, 248] on icon "check" at bounding box center [672, 246] width 12 height 12
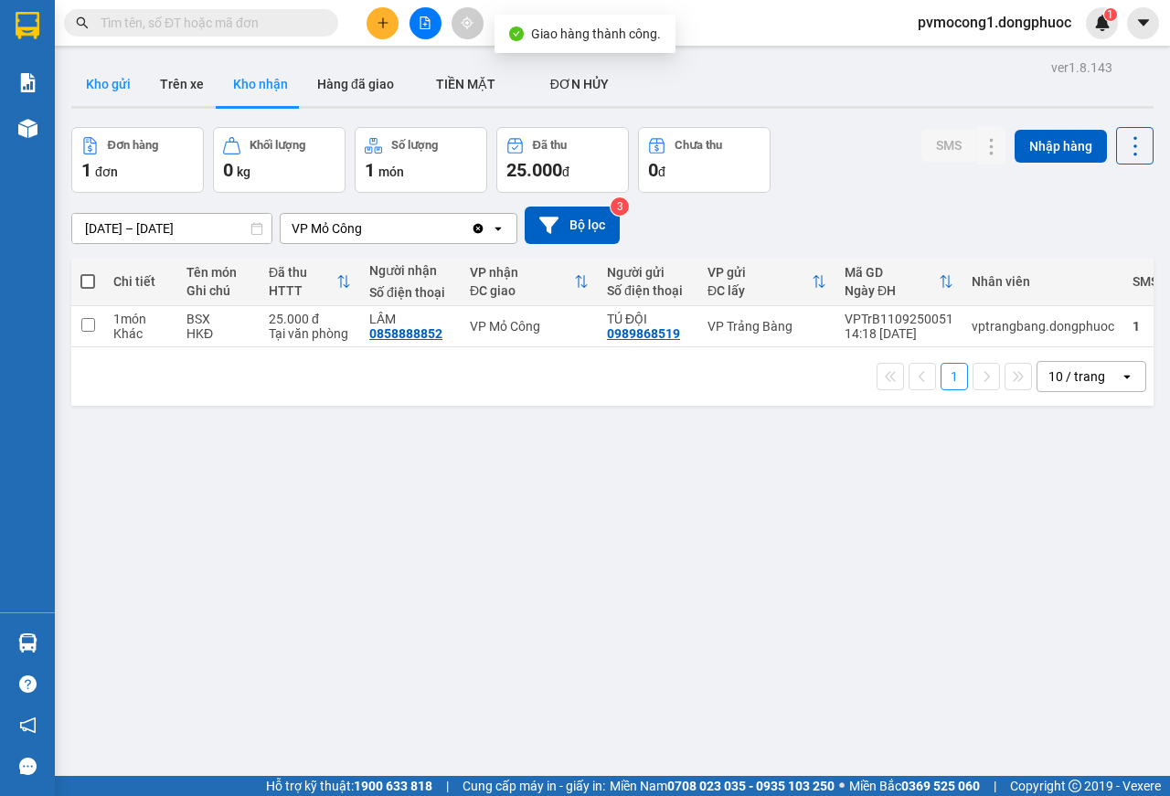
click at [100, 82] on button "Kho gửi" at bounding box center [108, 84] width 74 height 44
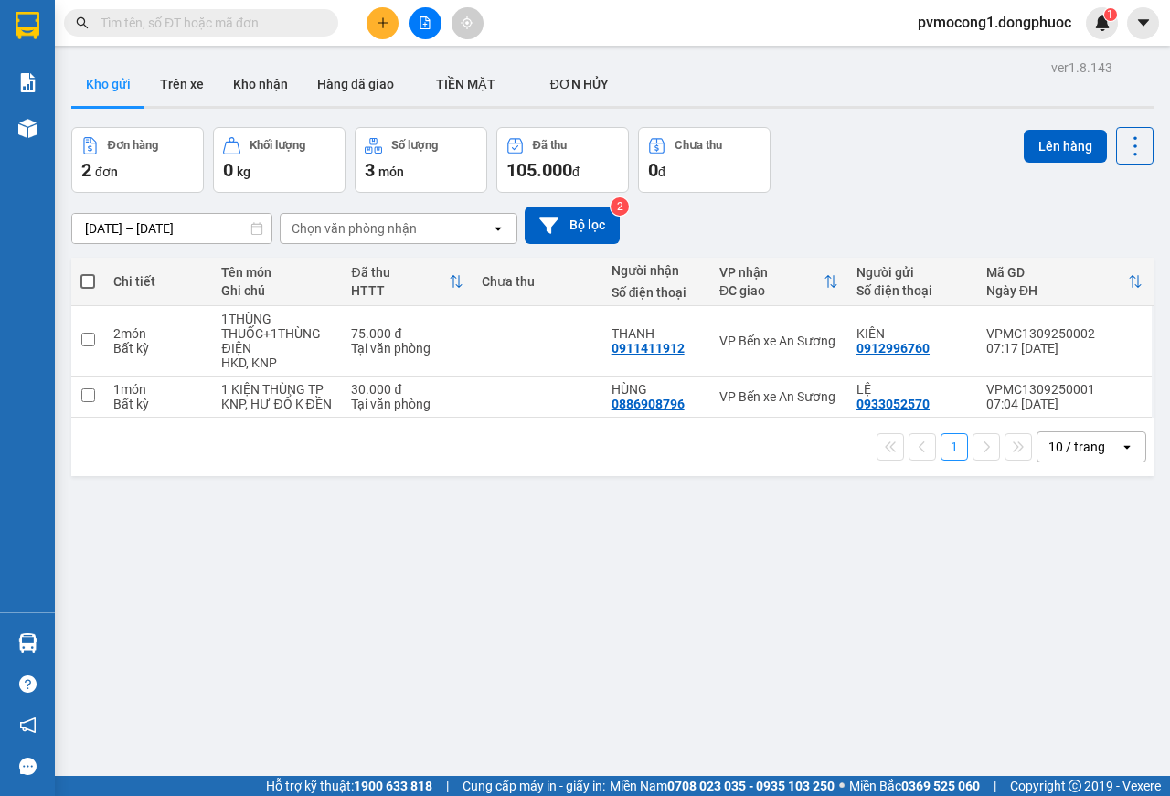
click at [91, 278] on span at bounding box center [87, 281] width 15 height 15
click at [88, 272] on input "checkbox" at bounding box center [88, 272] width 0 height 0
checkbox input "true"
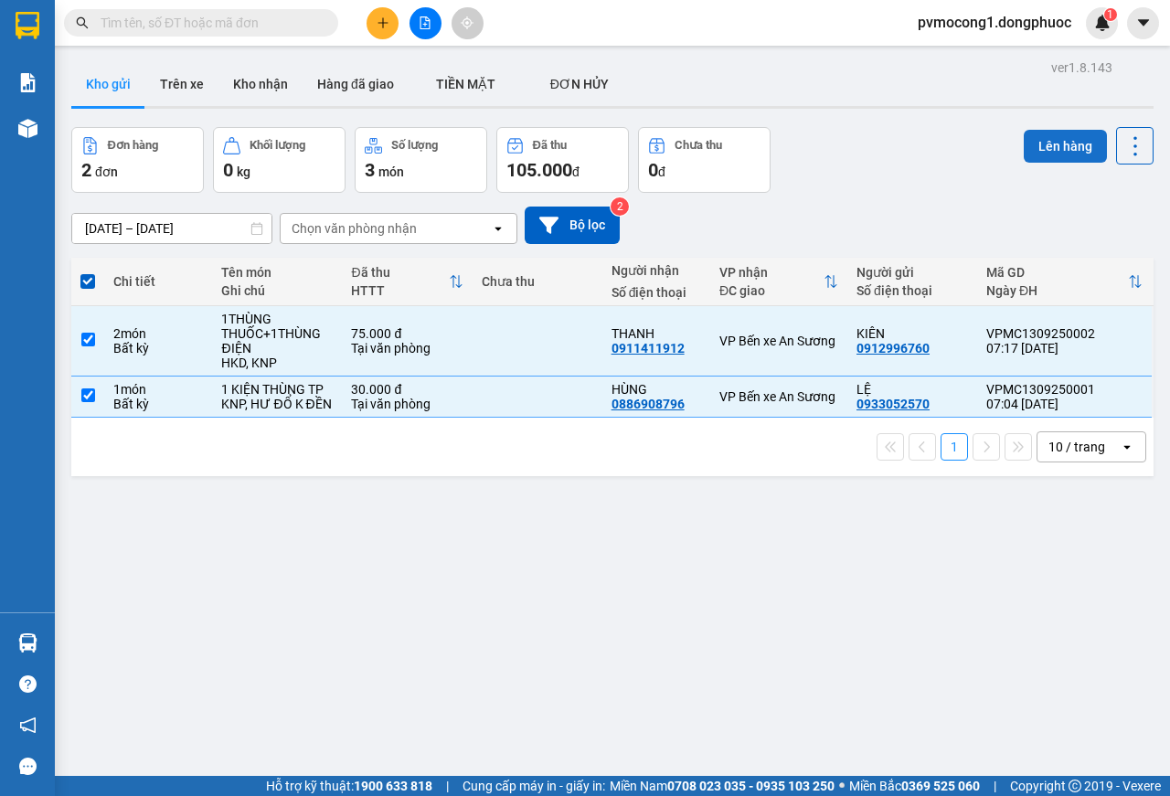
click at [1025, 146] on button "Lên hàng" at bounding box center [1065, 146] width 83 height 33
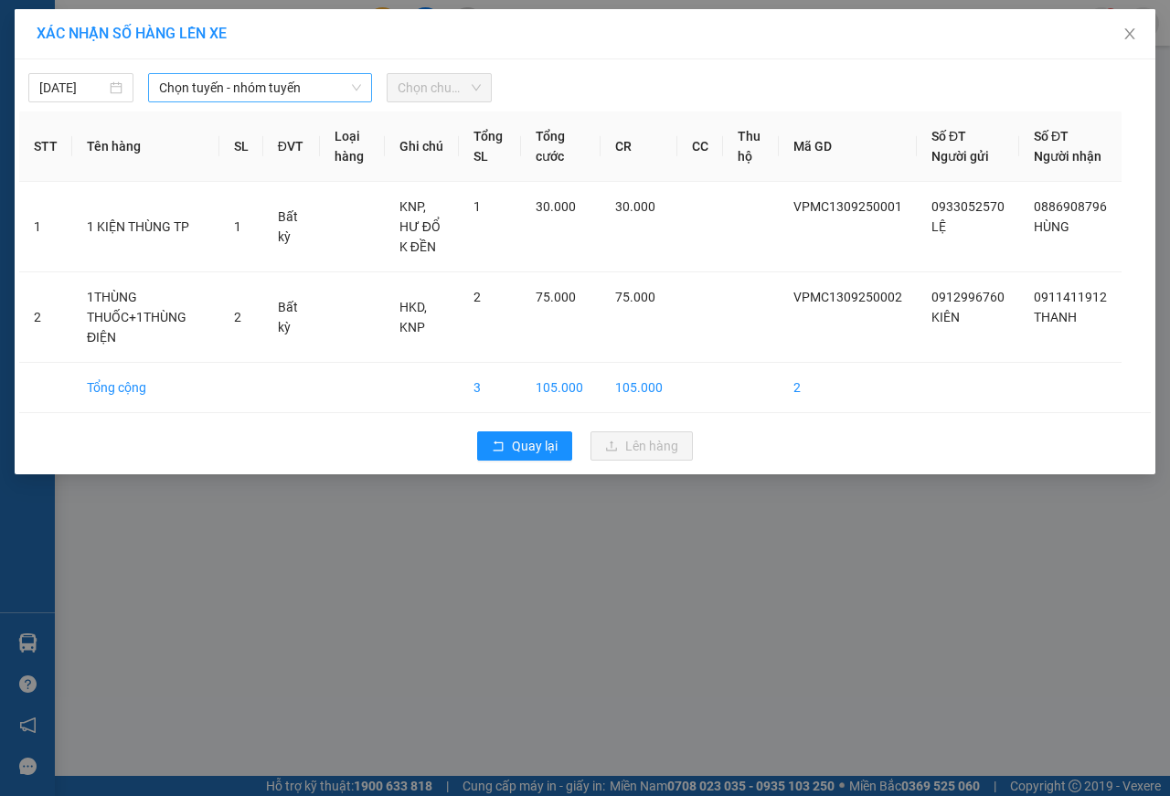
click at [281, 91] on span "Chọn tuyến - nhóm tuyến" at bounding box center [260, 87] width 202 height 27
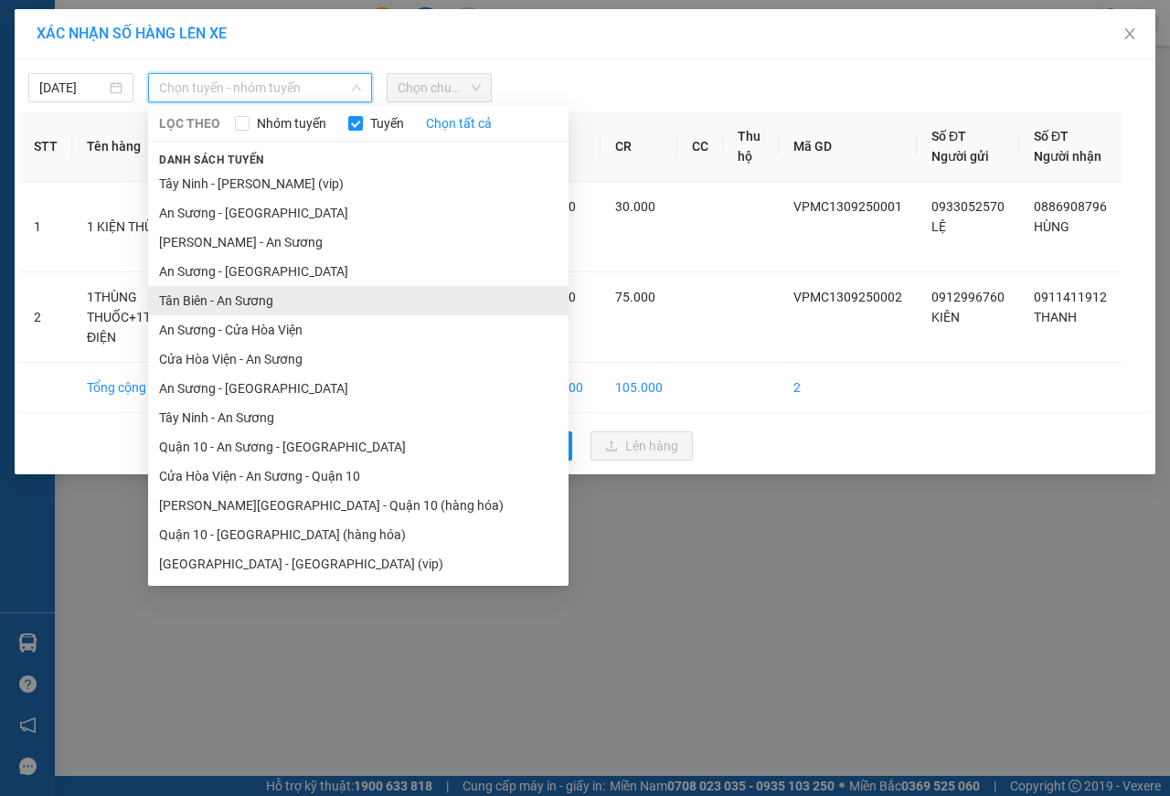
click at [210, 304] on li "Tân Biên - An Sương" at bounding box center [358, 300] width 421 height 29
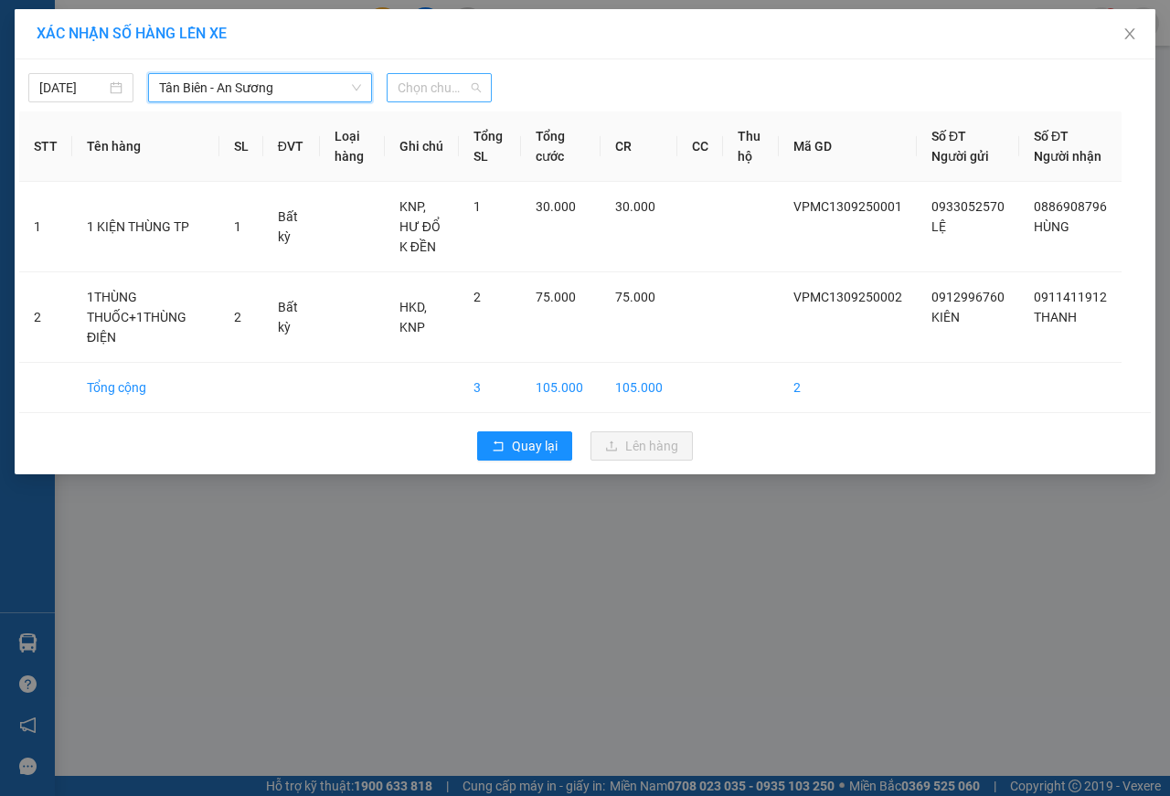
click at [452, 91] on span "Chọn chuyến" at bounding box center [439, 87] width 83 height 27
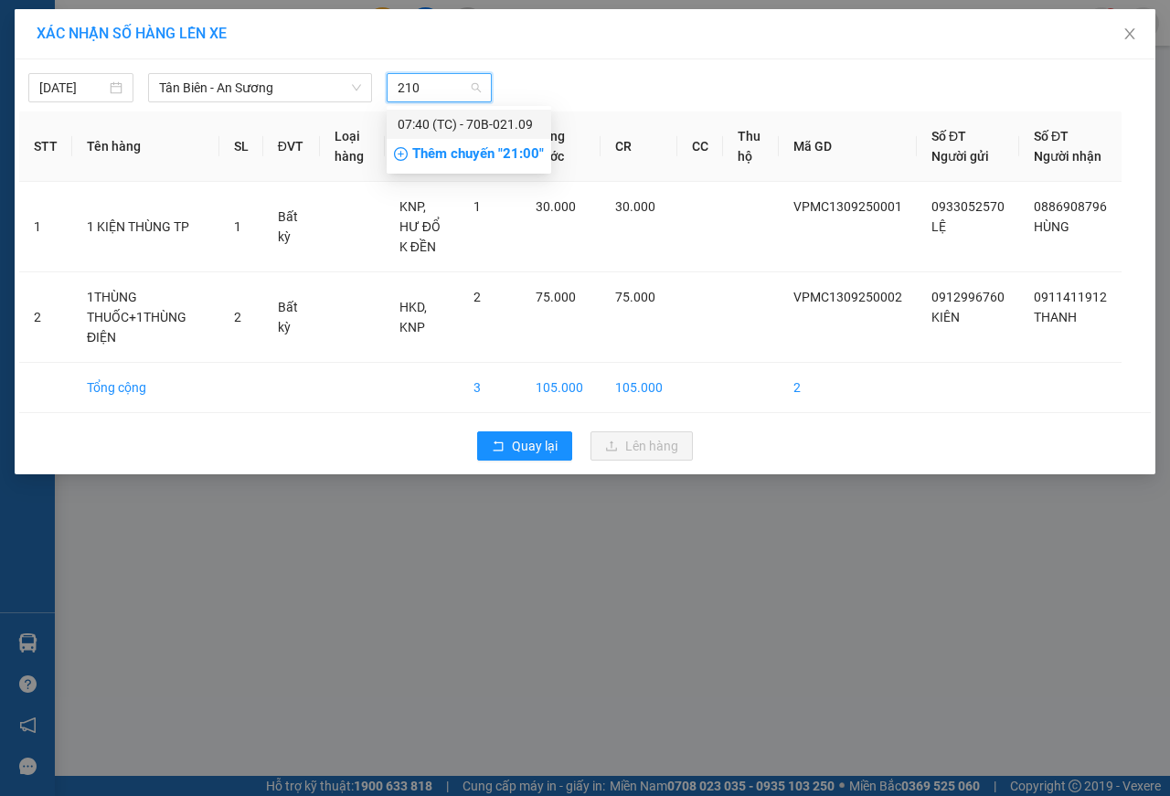
type input "2109"
click at [456, 124] on div "07:40 (TC) - 70B-021.09" at bounding box center [469, 124] width 143 height 20
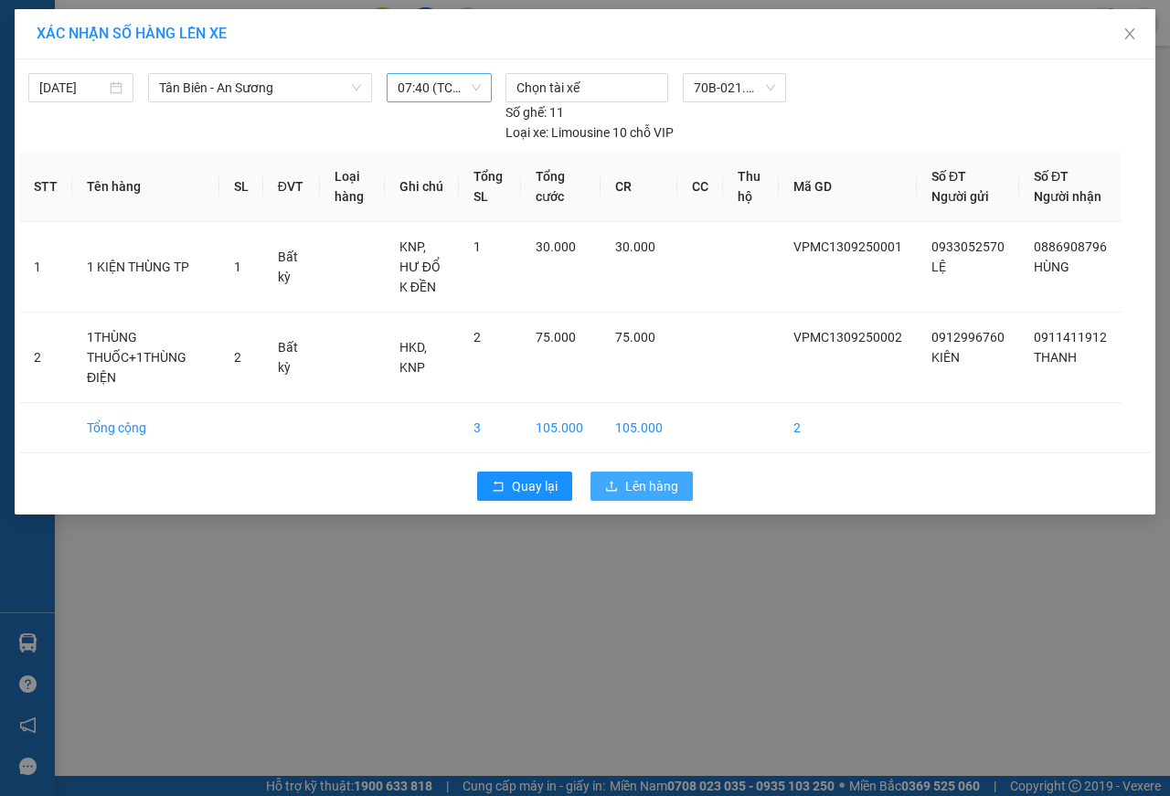
click at [653, 496] on span "Lên hàng" at bounding box center [651, 486] width 53 height 20
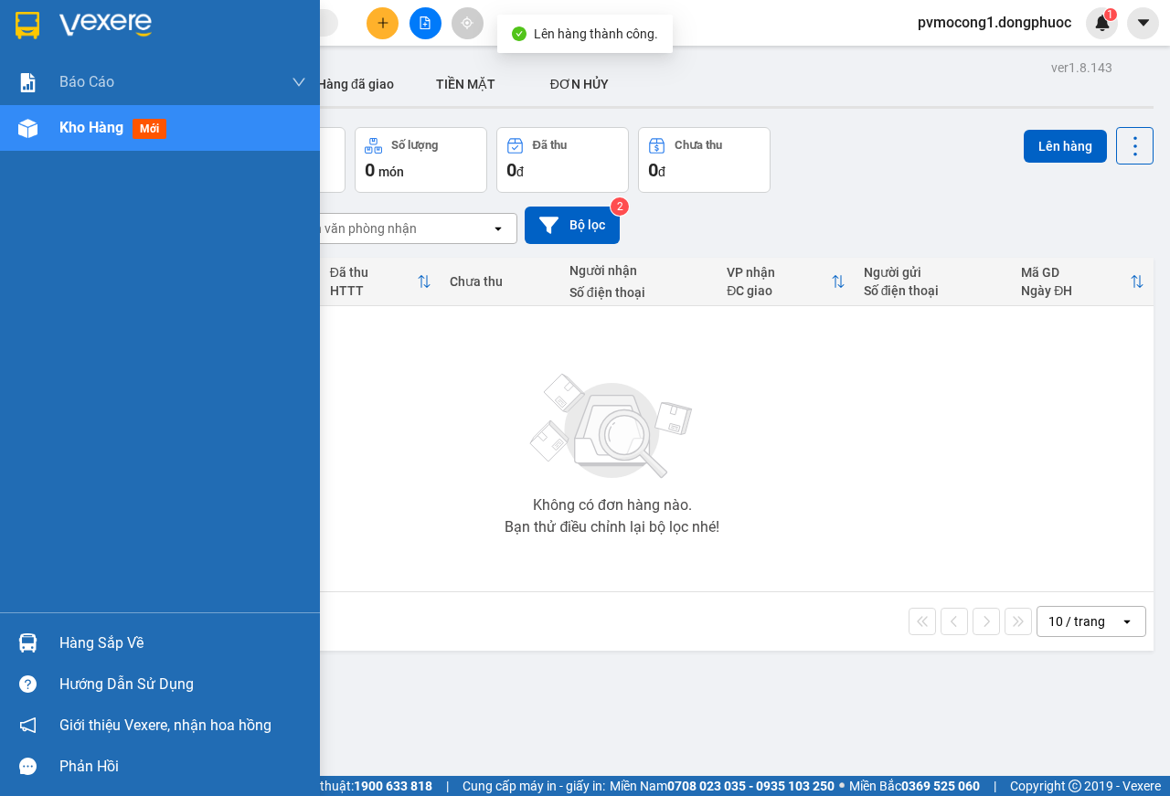
click at [42, 633] on div at bounding box center [28, 643] width 32 height 32
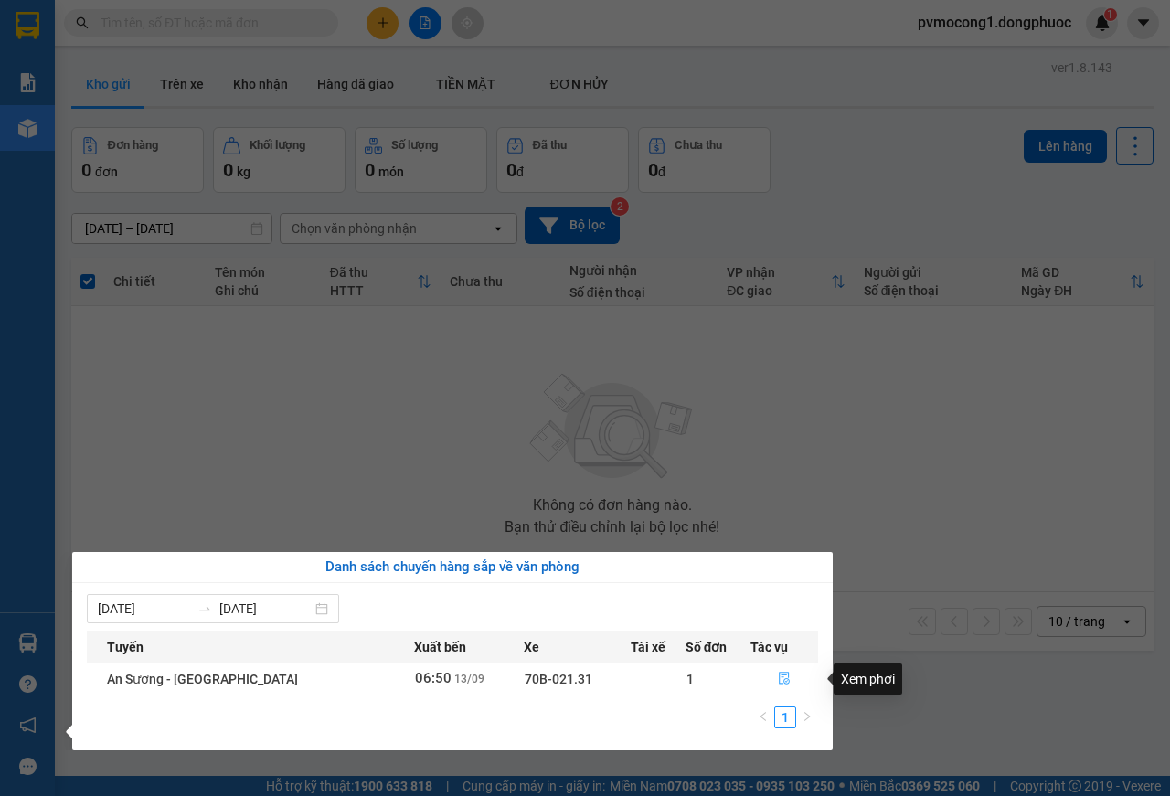
click at [779, 677] on icon "file-done" at bounding box center [784, 678] width 13 height 13
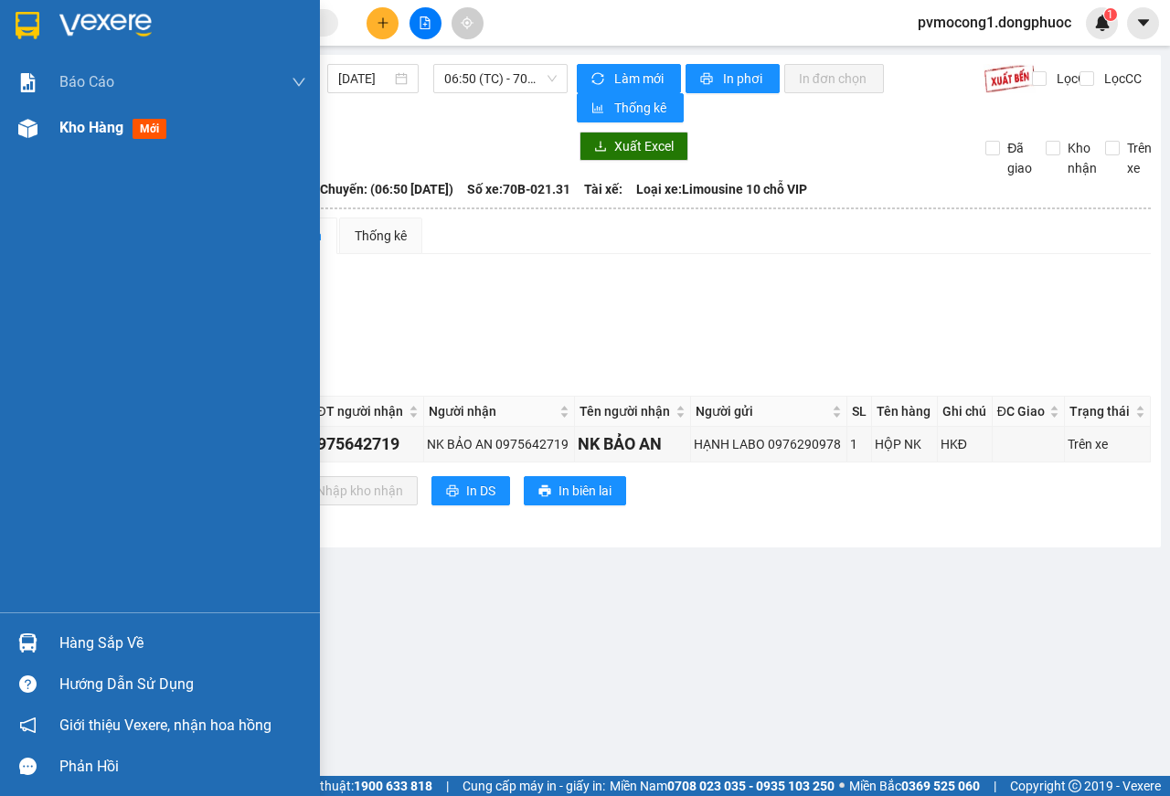
click at [39, 130] on div at bounding box center [28, 128] width 32 height 32
